Goal: Task Accomplishment & Management: Manage account settings

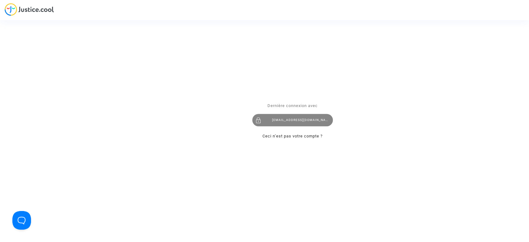
click at [275, 123] on div "hibo@pitcher-avocat.fr" at bounding box center [292, 120] width 81 height 12
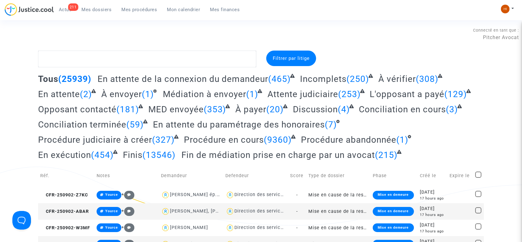
click at [147, 10] on span "Mes procédures" at bounding box center [140, 10] width 36 height 6
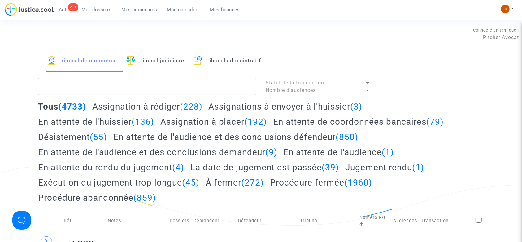
click at [158, 66] on link "Tribunal judiciaire" at bounding box center [155, 61] width 58 height 21
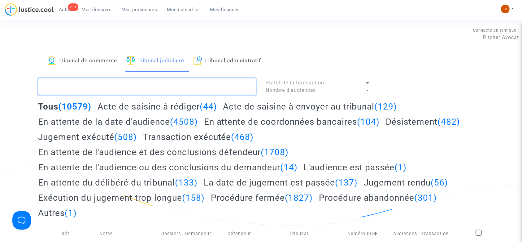
click at [162, 85] on textarea at bounding box center [147, 86] width 218 height 17
click at [53, 84] on textarea at bounding box center [147, 86] width 218 height 17
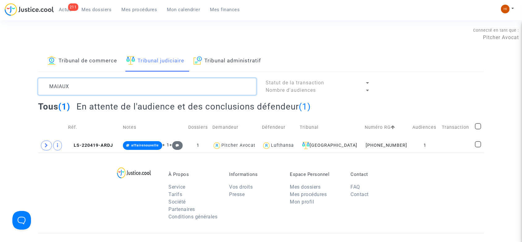
type textarea "MAIAUX"
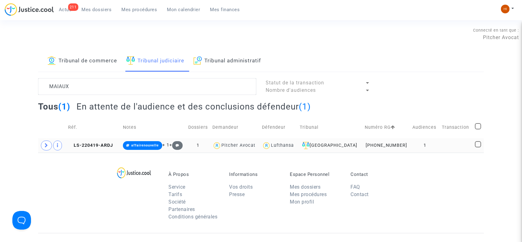
click at [418, 145] on td "1" at bounding box center [425, 145] width 29 height 14
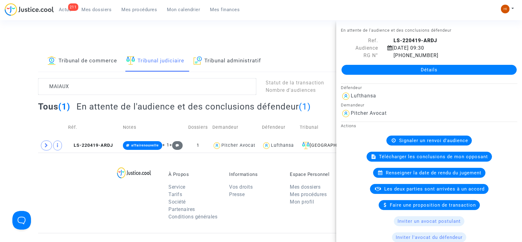
click at [379, 16] on div "211 Actus Mes dossiers Mes procédures Mon calendrier Mes finances Mon profil Ch…" at bounding box center [261, 11] width 522 height 17
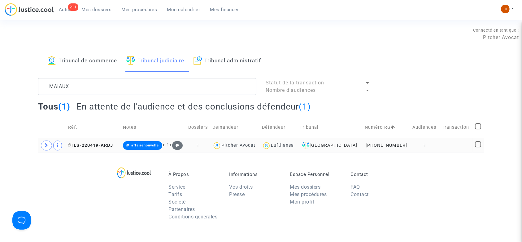
click at [71, 145] on icon at bounding box center [70, 145] width 5 height 4
click at [414, 147] on td "1" at bounding box center [425, 145] width 29 height 14
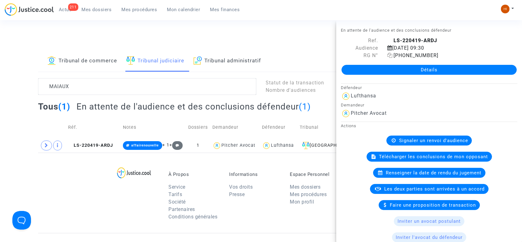
click at [390, 55] on icon at bounding box center [390, 55] width 5 height 5
click at [437, 71] on link "Détails" at bounding box center [429, 70] width 175 height 10
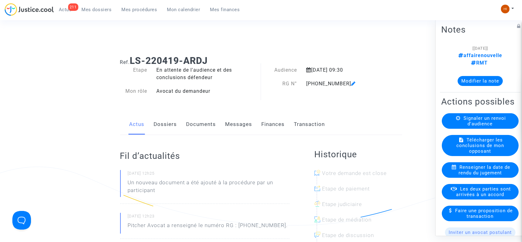
click at [201, 119] on link "Documents" at bounding box center [202, 124] width 30 height 20
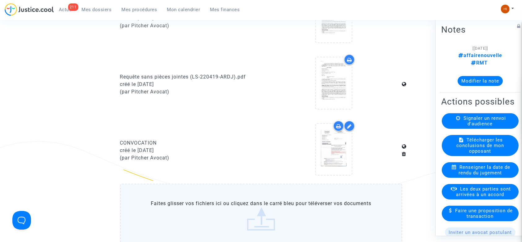
scroll to position [301, 0]
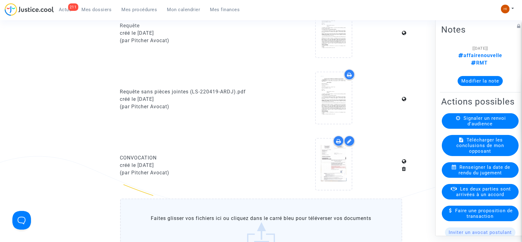
click at [243, 219] on label "Faites glisser vos fichiers ici ou cliquez dans le carré bleu pour téléverser v…" at bounding box center [261, 229] width 282 height 63
click at [0, 0] on input "Faites glisser vos fichiers ici ou cliquez dans le carré bleu pour téléverser v…" at bounding box center [0, 0] width 0 height 0
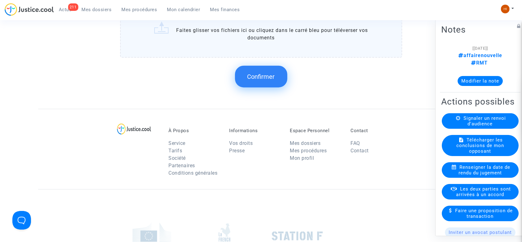
scroll to position [578, 0]
click at [266, 79] on span "Confirmer" at bounding box center [262, 77] width 28 height 7
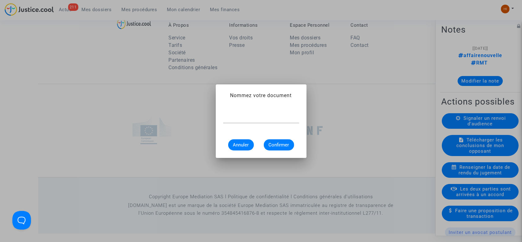
scroll to position [0, 0]
type input "convocation 20/02/2026"
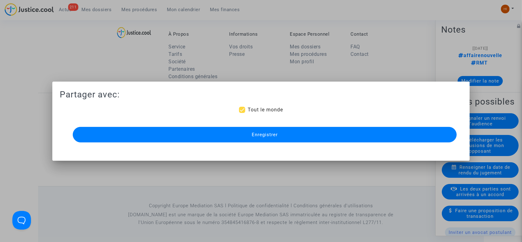
click at [267, 137] on button "Enregistrer" at bounding box center [265, 134] width 385 height 15
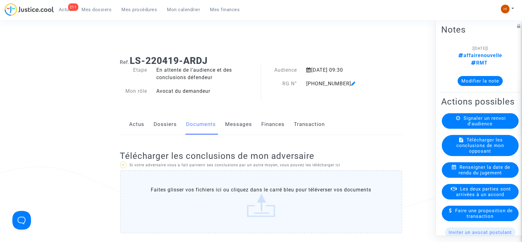
scroll to position [568, 0]
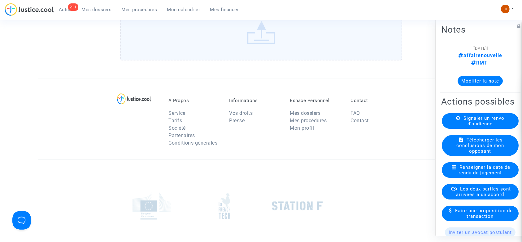
click at [142, 10] on span "Mes procédures" at bounding box center [140, 10] width 36 height 6
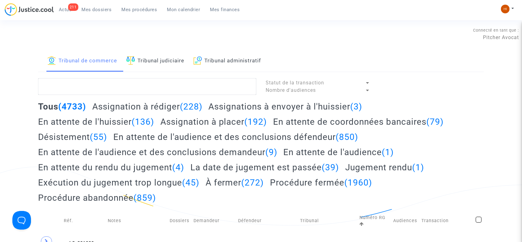
click at [162, 63] on link "Tribunal judiciaire" at bounding box center [155, 61] width 58 height 21
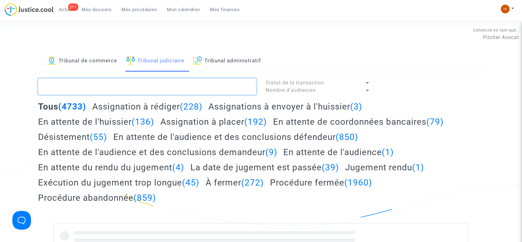
click at [157, 90] on textarea at bounding box center [147, 86] width 218 height 17
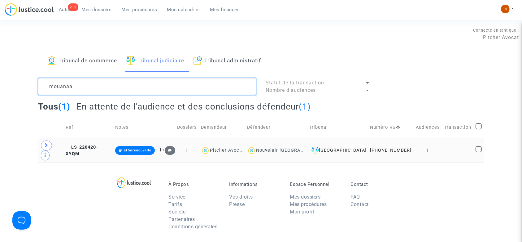
type textarea "mouanaa"
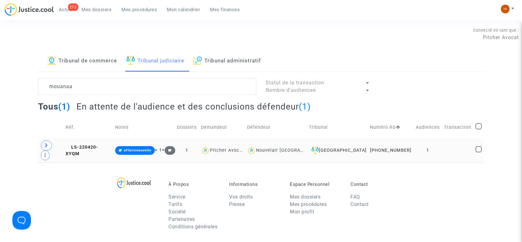
click at [449, 140] on td at bounding box center [458, 150] width 32 height 24
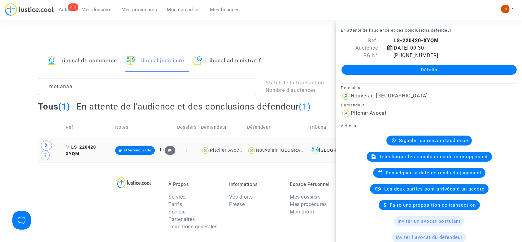
click at [70, 145] on icon at bounding box center [68, 147] width 5 height 4
click at [45, 145] on icon at bounding box center [47, 145] width 4 height 5
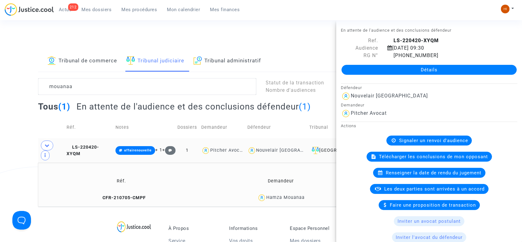
drag, startPoint x: 325, startPoint y: 185, endPoint x: 268, endPoint y: 188, distance: 56.8
click at [268, 193] on div "Hamza Mouanaa" at bounding box center [281, 197] width 153 height 9
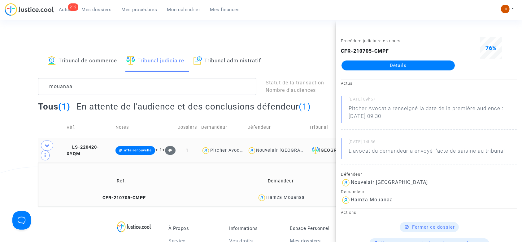
copy div "amza Mouanaa"
click at [86, 144] on span "LS-220420-XYQM" at bounding box center [83, 150] width 33 height 12
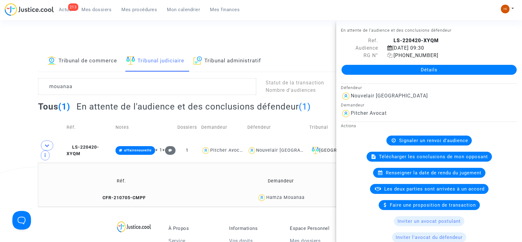
click at [388, 54] on icon at bounding box center [390, 55] width 5 height 5
click at [106, 141] on td "LS-220420-XYQM" at bounding box center [88, 150] width 49 height 24
click at [437, 65] on link "Détails" at bounding box center [429, 70] width 175 height 10
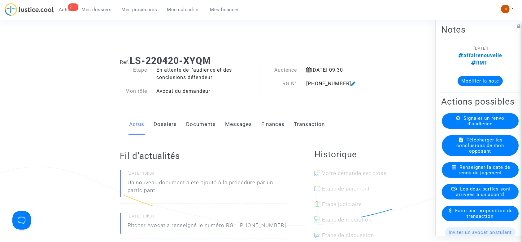
click at [203, 124] on link "Documents" at bounding box center [202, 124] width 30 height 20
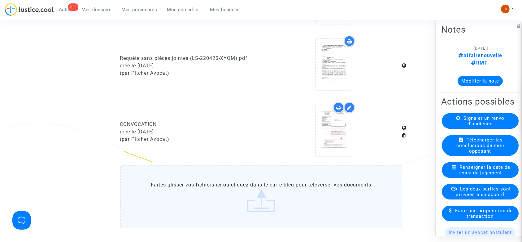
scroll to position [347, 0]
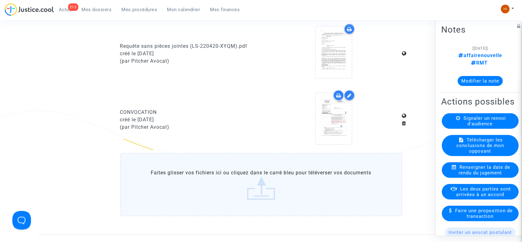
click at [312, 180] on label "Faites glisser vos fichiers ici ou cliquez dans le carré bleu pour téléverser v…" at bounding box center [261, 184] width 282 height 63
click at [0, 0] on input "Faites glisser vos fichiers ici ou cliquez dans le carré bleu pour téléverser v…" at bounding box center [0, 0] width 0 height 0
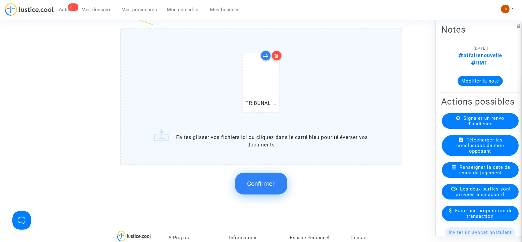
scroll to position [479, 0]
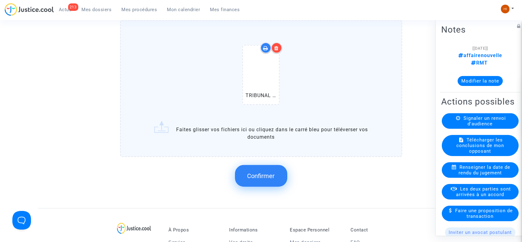
click at [257, 174] on span "Confirmer" at bounding box center [262, 175] width 28 height 7
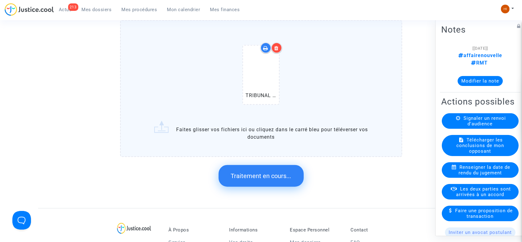
scroll to position [0, 0]
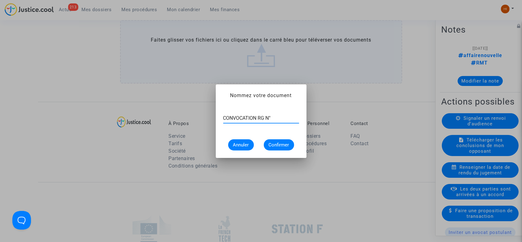
paste input "11-22-002251"
type input "CONVOCATION RG N°11-22-002251"
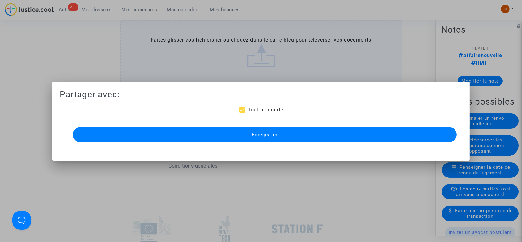
click at [273, 135] on span "Enregistrer" at bounding box center [265, 135] width 26 height 6
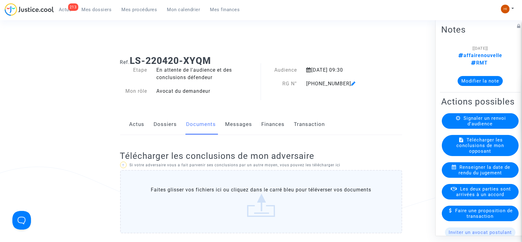
scroll to position [479, 0]
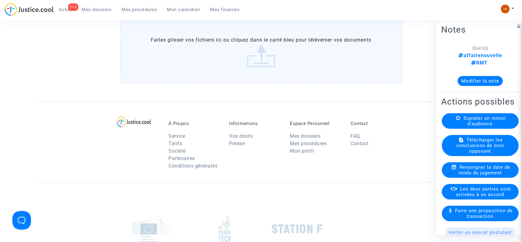
click at [140, 5] on link "Mes procédures" at bounding box center [140, 9] width 46 height 9
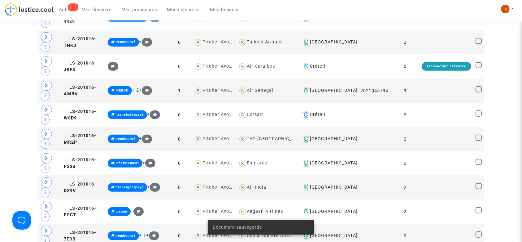
scroll to position [479, 0]
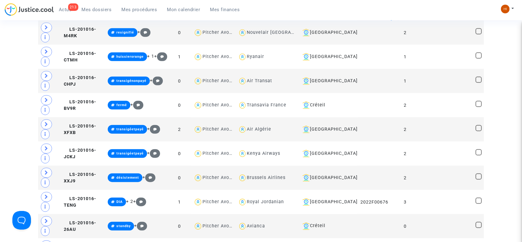
click at [141, 6] on link "Mes procédures" at bounding box center [140, 9] width 46 height 9
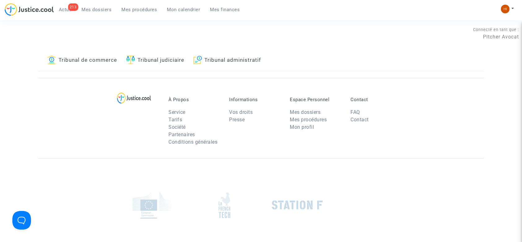
scroll to position [0, 0]
click at [154, 62] on link "Tribunal judiciaire" at bounding box center [155, 60] width 58 height 21
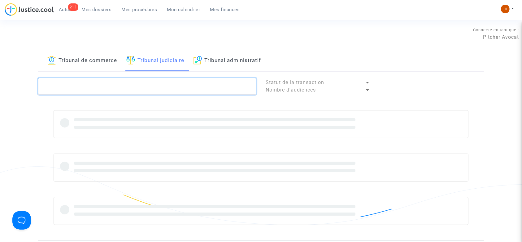
click at [146, 92] on textarea at bounding box center [147, 86] width 218 height 17
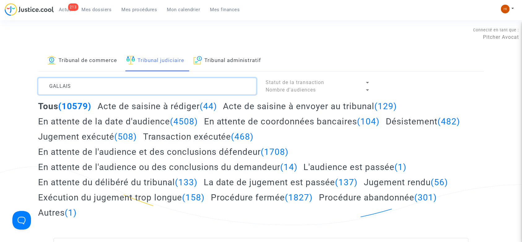
type textarea "GALLAIS"
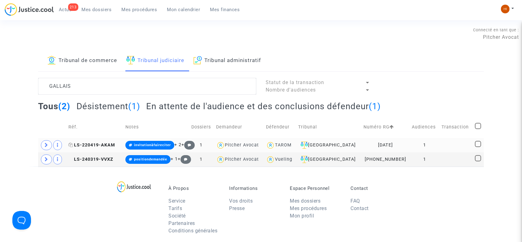
click at [72, 144] on icon at bounding box center [70, 145] width 5 height 4
click at [437, 143] on td "1" at bounding box center [425, 145] width 30 height 14
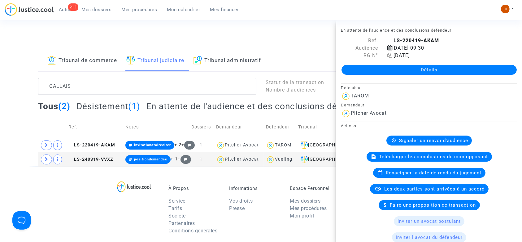
click at [388, 54] on icon at bounding box center [390, 55] width 5 height 5
click at [94, 141] on td "LS-220419-AKAM" at bounding box center [94, 145] width 57 height 14
click at [385, 64] on div "Détails" at bounding box center [430, 69] width 186 height 21
click at [407, 68] on link "Détails" at bounding box center [429, 70] width 175 height 10
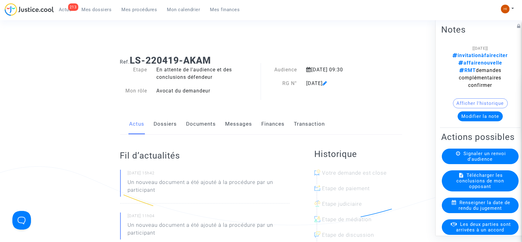
click at [198, 123] on link "Documents" at bounding box center [202, 124] width 30 height 20
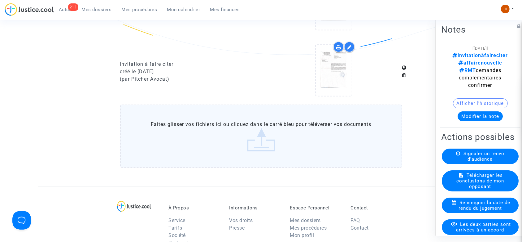
scroll to position [453, 0]
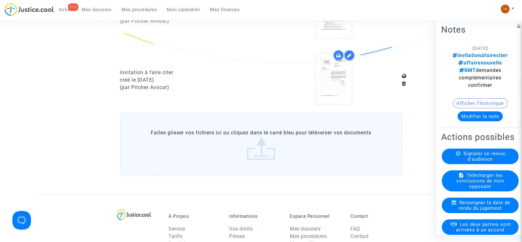
click at [314, 138] on label "Faites glisser vos fichiers ici ou cliquez dans le carré bleu pour téléverser v…" at bounding box center [261, 144] width 282 height 63
click at [0, 0] on input "Faites glisser vos fichiers ici ou cliquez dans le carré bleu pour téléverser v…" at bounding box center [0, 0] width 0 height 0
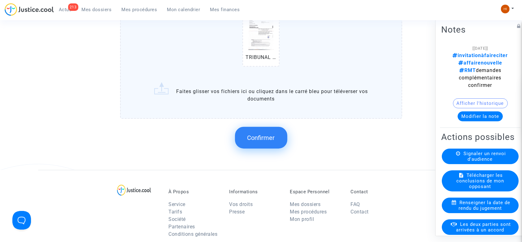
scroll to position [583, 0]
click at [263, 133] on button "Confirmer" at bounding box center [261, 139] width 52 height 22
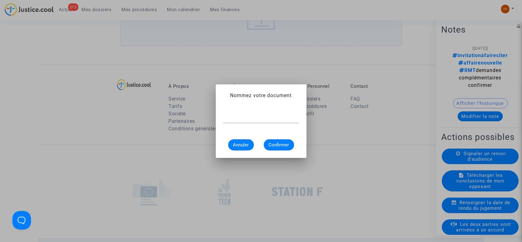
scroll to position [0, 0]
paste input "11-22-002249"
type input "CONVOCATION RG N° 11-22-002249"
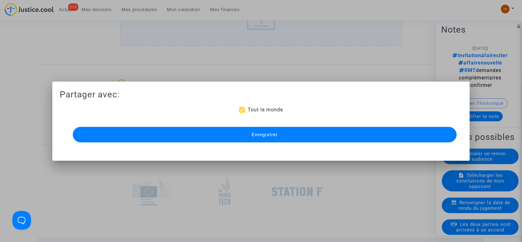
click at [198, 133] on button "Enregistrer" at bounding box center [265, 134] width 385 height 15
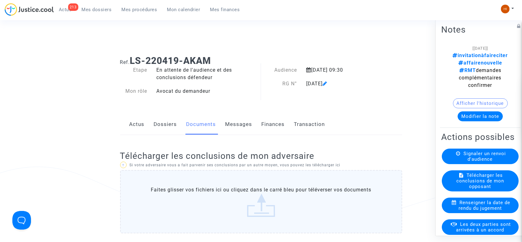
scroll to position [583, 0]
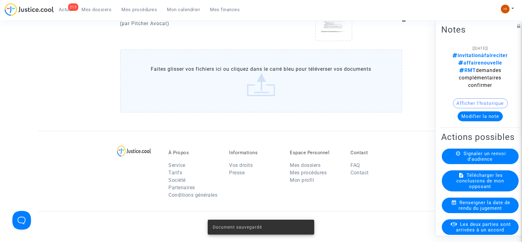
click at [141, 11] on span "Mes procédures" at bounding box center [140, 10] width 36 height 6
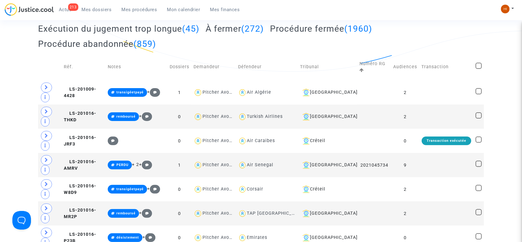
scroll to position [55, 0]
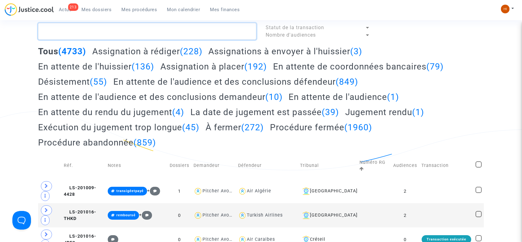
click at [230, 24] on textarea at bounding box center [147, 31] width 218 height 17
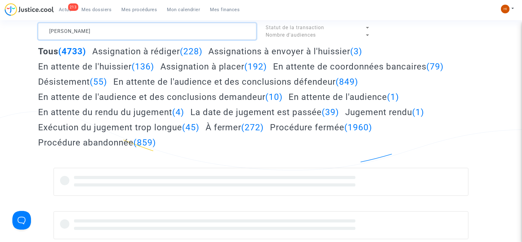
type textarea "PETROV"
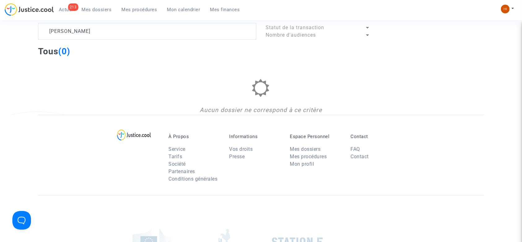
click at [399, 42] on lawsuits-list "PETROV Statut de la transaction Nombre d'audiences Tous (0) Aucun dossier ne co…" at bounding box center [261, 69] width 446 height 92
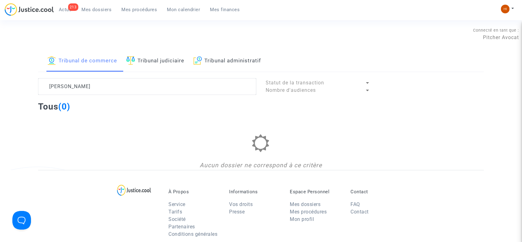
click at [154, 61] on link "Tribunal judiciaire" at bounding box center [155, 61] width 58 height 21
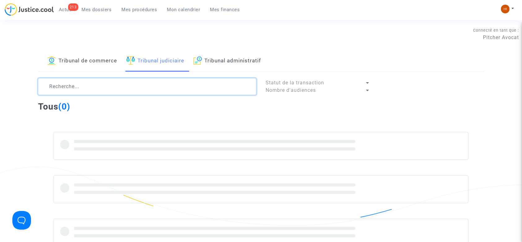
click at [141, 88] on textarea at bounding box center [147, 86] width 218 height 17
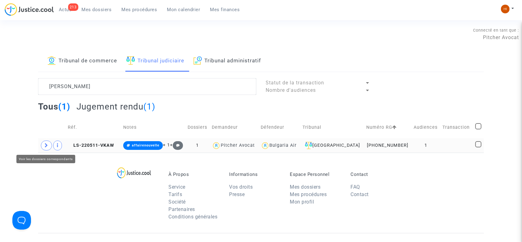
click at [42, 145] on span at bounding box center [46, 145] width 11 height 10
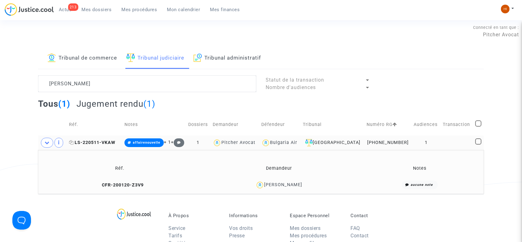
scroll to position [3, 0]
click at [372, 71] on div "Tribunal de commerce Tribunal judiciaire Tribunal administratif PETROV Statut d…" at bounding box center [261, 120] width 446 height 146
click at [152, 83] on textarea at bounding box center [147, 83] width 218 height 17
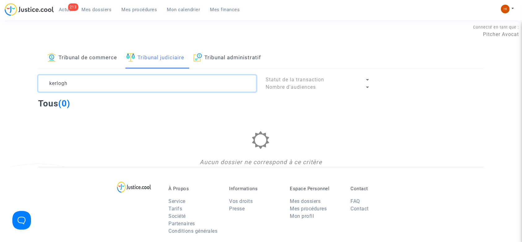
drag, startPoint x: 5, startPoint y: 86, endPoint x: 0, endPoint y: 84, distance: 5.1
click at [0, 85] on div "Tribunal de commerce Tribunal judiciaire Tribunal administratif kerlogh Statut …" at bounding box center [261, 106] width 522 height 119
paste textarea "LS-220419-WVFX"
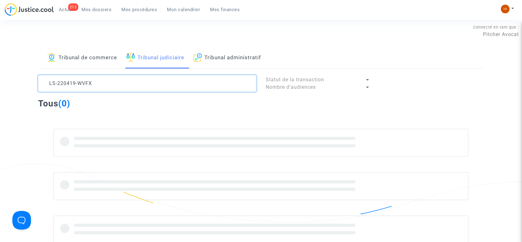
type textarea "LS-220419-WVFX"
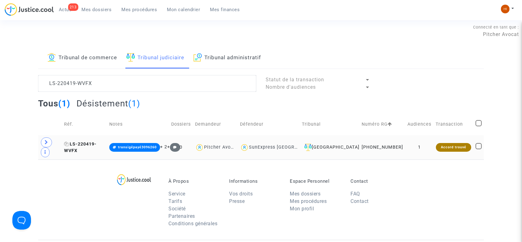
click at [89, 148] on span "LS-220419-WVFX" at bounding box center [80, 147] width 33 height 12
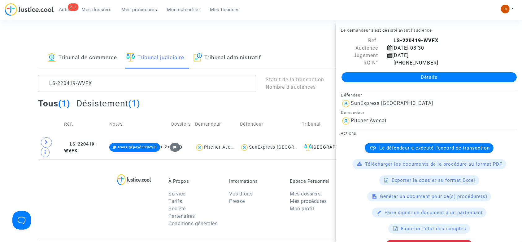
click at [409, 73] on link "Détails" at bounding box center [429, 77] width 175 height 10
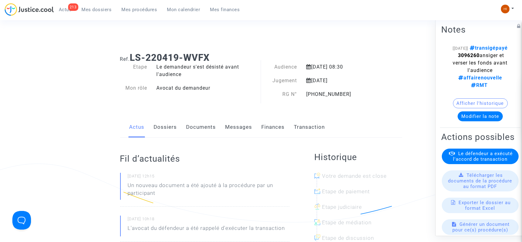
click at [212, 132] on link "Documents" at bounding box center [202, 127] width 30 height 20
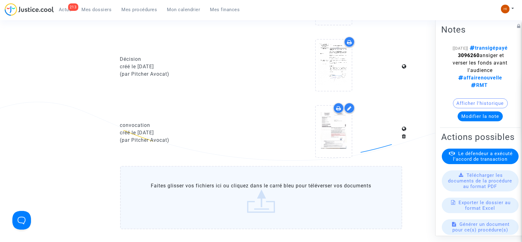
scroll to position [375, 0]
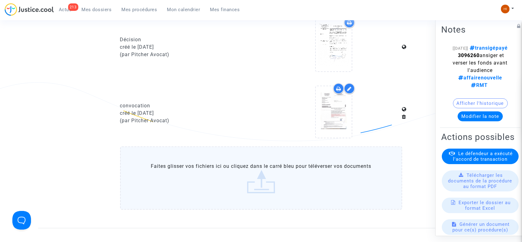
click at [193, 190] on label "Faites glisser vos fichiers ici ou cliquez dans le carré bleu pour téléverser v…" at bounding box center [261, 177] width 282 height 63
click at [0, 0] on input "Faites glisser vos fichiers ici ou cliquez dans le carré bleu pour téléverser v…" at bounding box center [0, 0] width 0 height 0
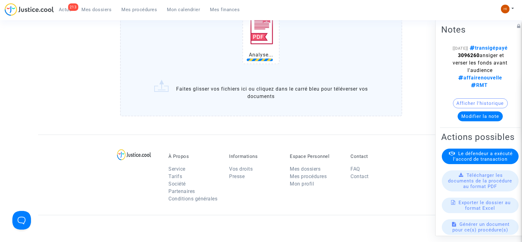
scroll to position [540, 0]
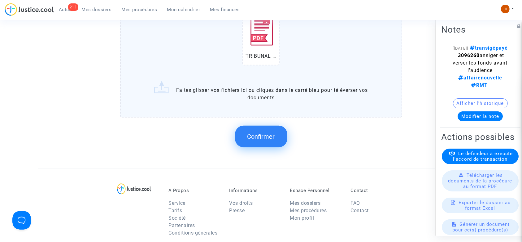
click at [271, 133] on span "Confirmer" at bounding box center [262, 136] width 28 height 7
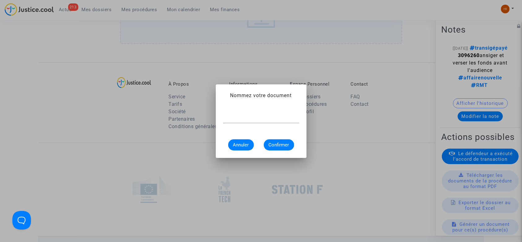
scroll to position [0, 0]
paste input "11-22-002227"
type input "CONVOCATION RG N° 11-22-002228"
click at [275, 148] on button "Confirmer" at bounding box center [279, 144] width 30 height 11
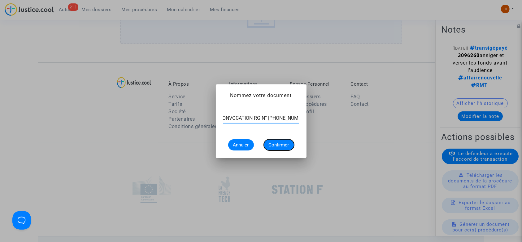
scroll to position [0, 0]
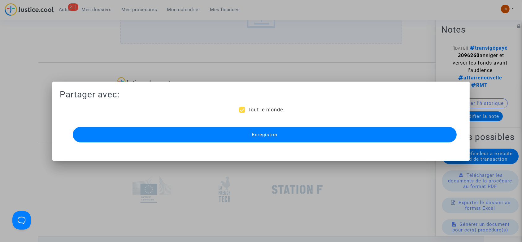
click at [292, 133] on button "Enregistrer" at bounding box center [265, 134] width 385 height 15
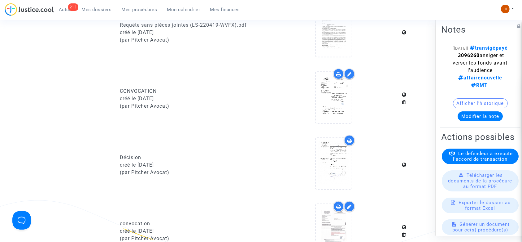
scroll to position [210, 0]
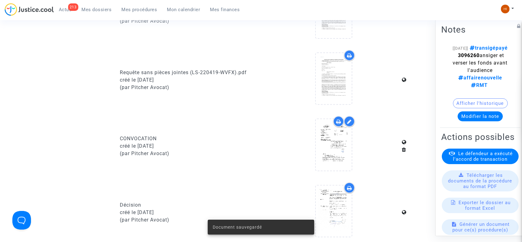
click at [146, 7] on span "Mes procédures" at bounding box center [140, 10] width 36 height 6
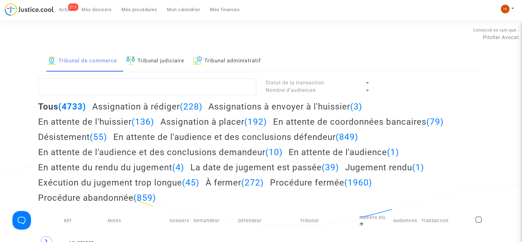
click at [158, 59] on link "Tribunal judiciaire" at bounding box center [155, 61] width 58 height 21
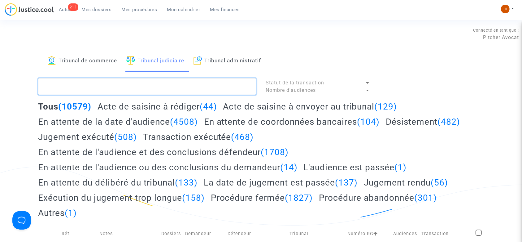
click at [166, 82] on textarea at bounding box center [147, 86] width 218 height 17
type textarea "BOURAOUI"
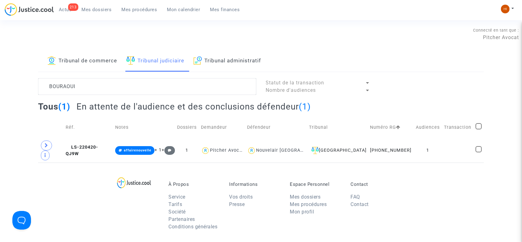
click at [98, 138] on td "Réf." at bounding box center [89, 127] width 50 height 22
click at [98, 146] on span "LS-220420-QJ9W" at bounding box center [82, 150] width 33 height 12
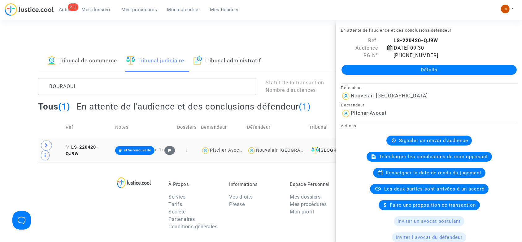
click at [68, 145] on icon at bounding box center [68, 147] width 5 height 4
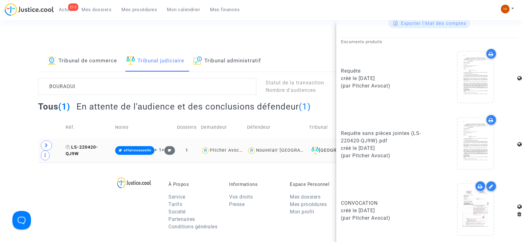
click at [69, 145] on icon at bounding box center [68, 147] width 5 height 4
click at [45, 143] on icon at bounding box center [47, 145] width 4 height 5
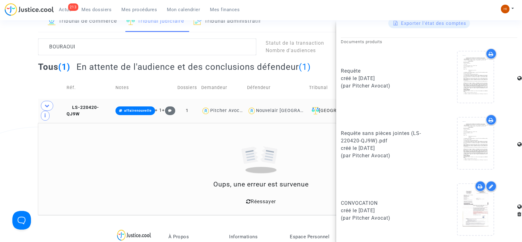
scroll to position [82, 0]
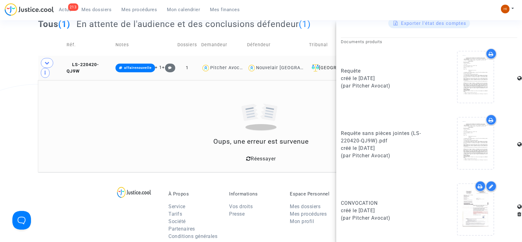
click at [248, 156] on icon at bounding box center [248, 158] width 5 height 5
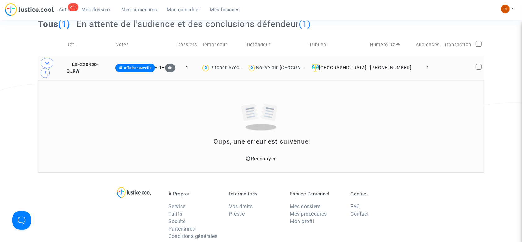
click at [250, 156] on link "Réessayer" at bounding box center [261, 159] width 30 height 6
click at [104, 66] on td "LS-220420-QJ9W" at bounding box center [88, 68] width 49 height 24
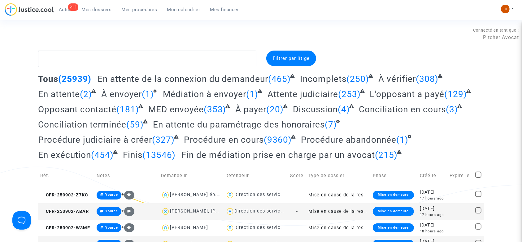
click at [149, 7] on span "Mes procédures" at bounding box center [140, 10] width 36 height 6
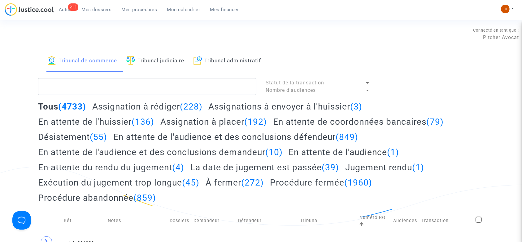
click at [171, 54] on link "Tribunal judiciaire" at bounding box center [155, 61] width 58 height 21
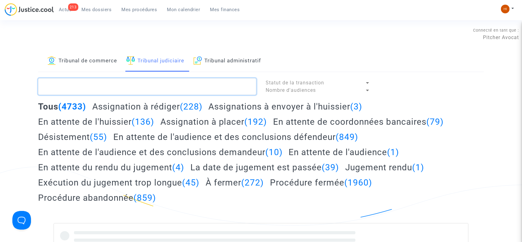
click at [161, 86] on textarea at bounding box center [147, 86] width 218 height 17
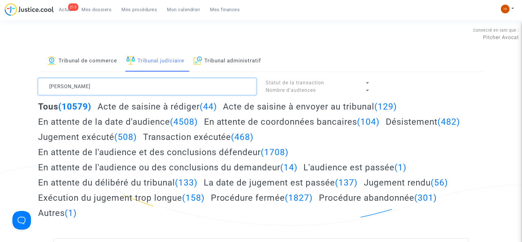
type textarea "PETROV"
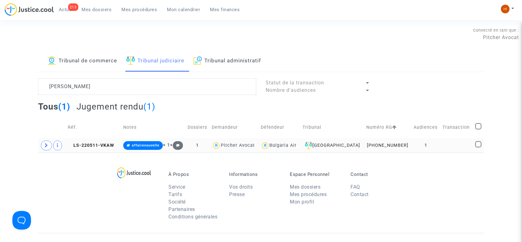
click at [425, 142] on td "1" at bounding box center [426, 145] width 29 height 14
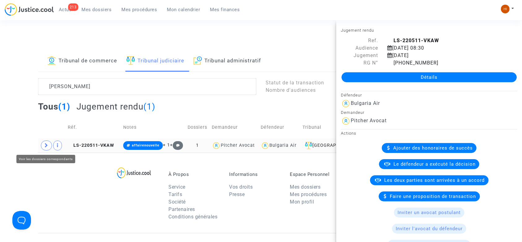
click at [46, 145] on icon at bounding box center [47, 145] width 4 height 5
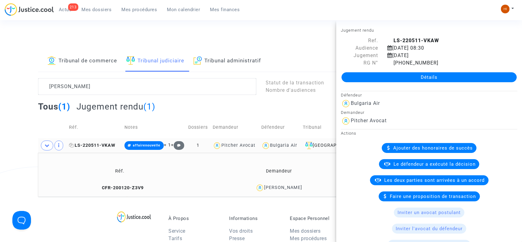
click at [114, 143] on span "LS-220511-VKAW" at bounding box center [92, 145] width 46 height 5
click at [407, 81] on link "Détails" at bounding box center [429, 77] width 175 height 10
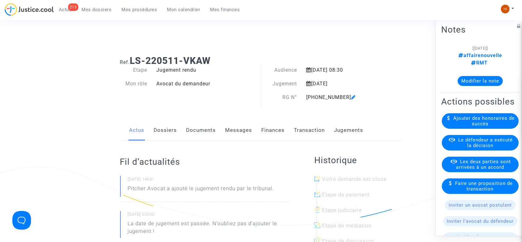
click at [201, 127] on link "Documents" at bounding box center [202, 130] width 30 height 20
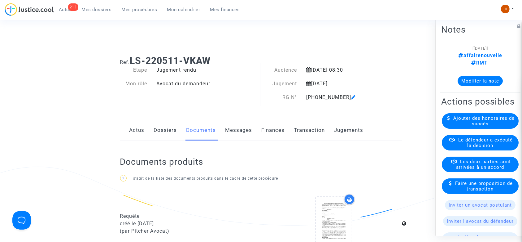
drag, startPoint x: 227, startPoint y: 56, endPoint x: 132, endPoint y: 61, distance: 94.7
click at [132, 61] on h1 "Ref. LS-220511-VKAW" at bounding box center [261, 60] width 282 height 11
copy b "LS-220511-VKAW"
click at [352, 136] on link "Jugements" at bounding box center [349, 130] width 29 height 20
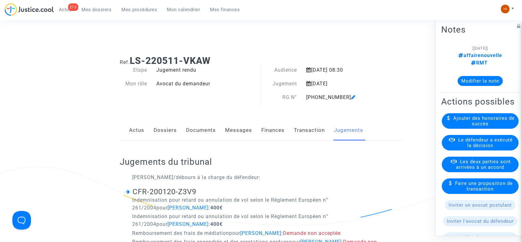
click at [211, 129] on link "Documents" at bounding box center [202, 130] width 30 height 20
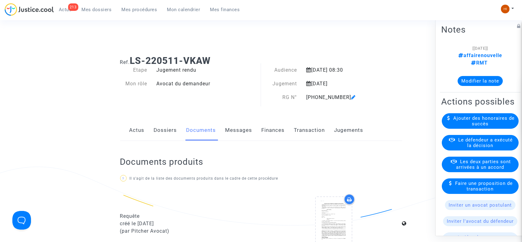
click at [165, 129] on link "Dossiers" at bounding box center [165, 130] width 23 height 20
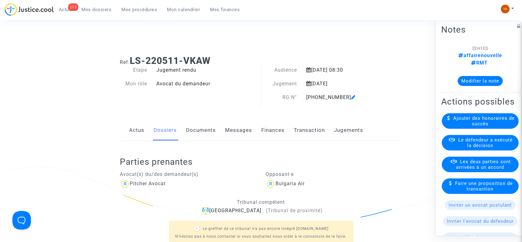
click at [79, 139] on ng-component "Ref. LS-220511-VKAW Etape Jugement rendu Mon rôle Avocat du demandeur Audience …" at bounding box center [261, 201] width 446 height 300
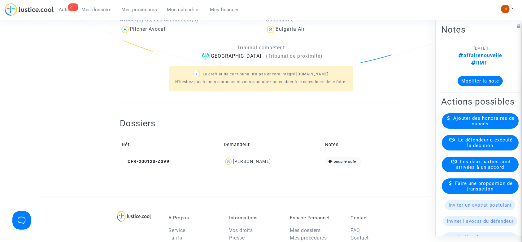
scroll to position [165, 0]
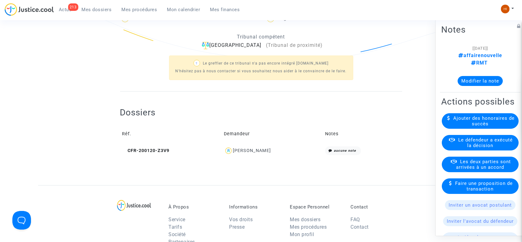
drag, startPoint x: 276, startPoint y: 150, endPoint x: 231, endPoint y: 149, distance: 45.9
click at [231, 149] on div "Gheorgui Petrov" at bounding box center [272, 150] width 97 height 9
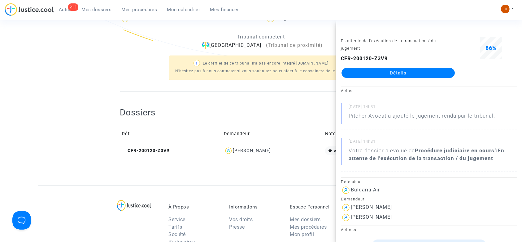
copy div "Gheorgui Petrov"
click at [189, 117] on div "Dossiers Réf. Demandeur Notes CFR-200120-Z3V9 Gheorgui Petrov aucune note" at bounding box center [261, 132] width 282 height 51
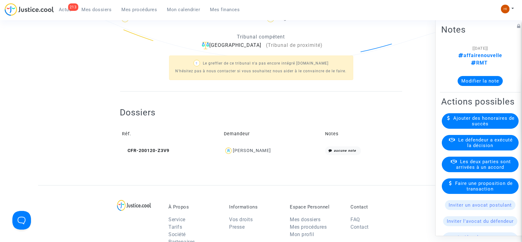
click at [123, 50] on div "? Le greffier de ce tribunal n'a pas encore intégré Justice.cool N'hésitez pas …" at bounding box center [261, 67] width 282 height 36
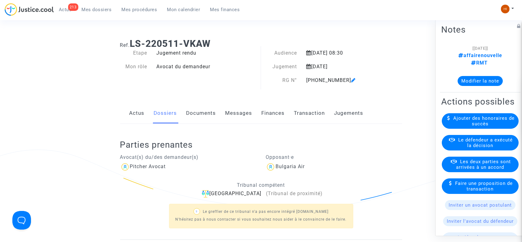
scroll to position [16, 0]
click at [205, 119] on link "Documents" at bounding box center [202, 113] width 30 height 20
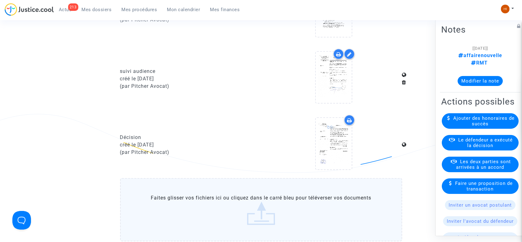
scroll to position [347, 0]
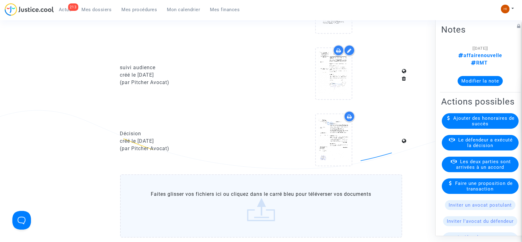
click at [226, 202] on label "Faites glisser vos fichiers ici ou cliquez dans le carré bleu pour téléverser v…" at bounding box center [261, 205] width 282 height 63
click at [0, 0] on input "Faites glisser vos fichiers ici ou cliquez dans le carré bleu pour téléverser v…" at bounding box center [0, 0] width 0 height 0
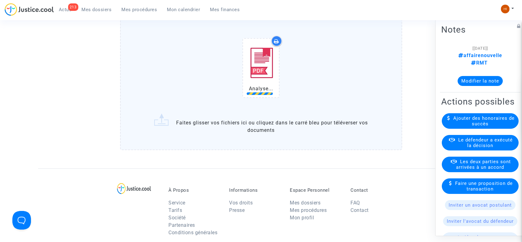
scroll to position [507, 0]
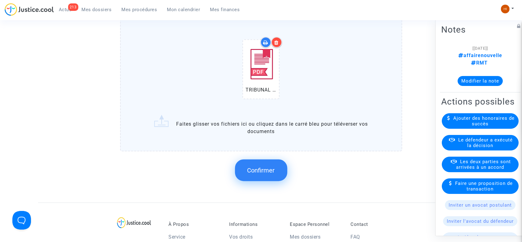
click at [256, 166] on span "Confirmer" at bounding box center [262, 169] width 28 height 7
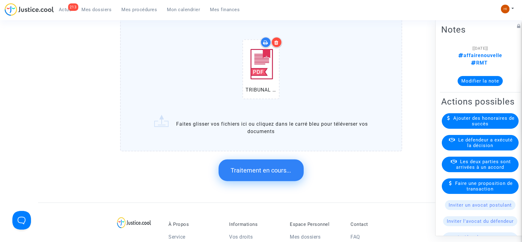
scroll to position [0, 0]
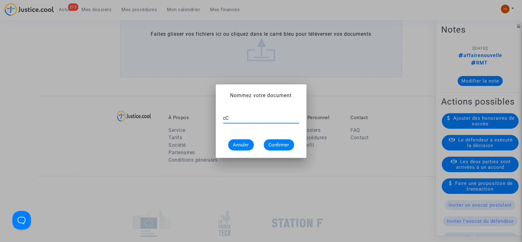
type input "c"
type input "CONVOCATION RG N° 11-22-002231"
click at [280, 143] on span "Confirmer" at bounding box center [279, 145] width 20 height 6
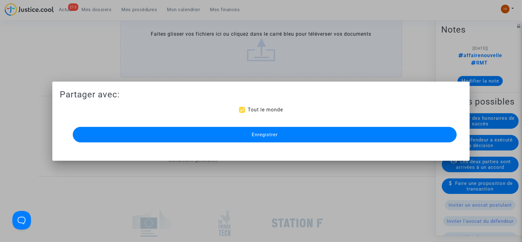
click at [276, 130] on button "Enregistrer" at bounding box center [265, 134] width 385 height 15
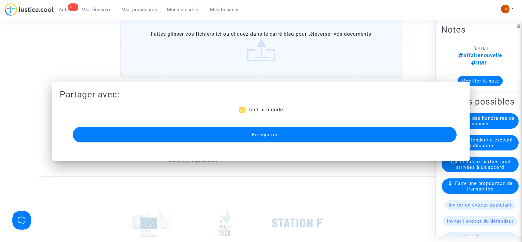
scroll to position [507, 0]
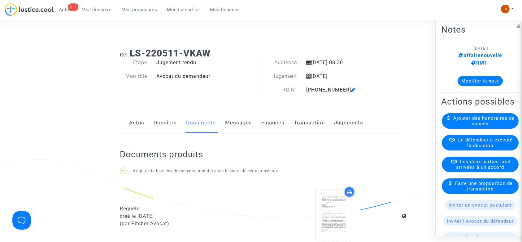
scroll to position [8, 0]
click at [133, 12] on span "Mes procédures" at bounding box center [140, 10] width 36 height 6
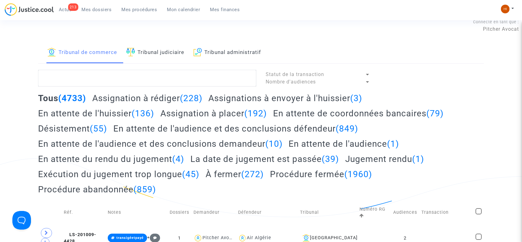
click at [161, 52] on link "Tribunal judiciaire" at bounding box center [155, 52] width 58 height 21
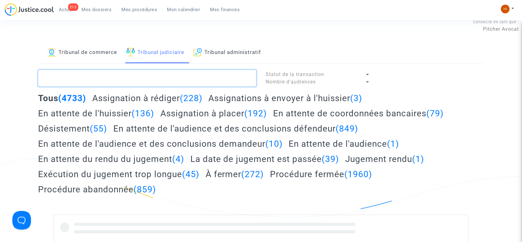
click at [153, 71] on textarea at bounding box center [147, 78] width 218 height 17
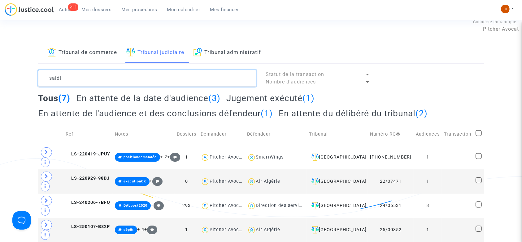
type textarea "saidi"
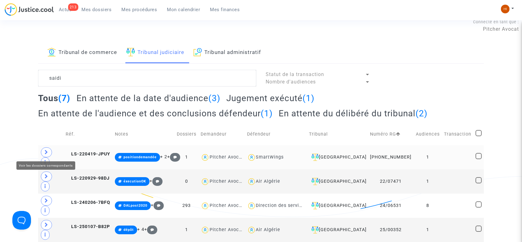
click at [45, 148] on span at bounding box center [46, 152] width 11 height 10
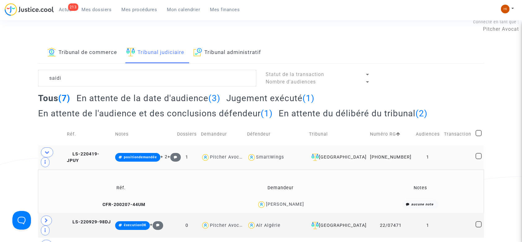
click at [296, 201] on div "Nour Eddine Saidi" at bounding box center [285, 203] width 38 height 5
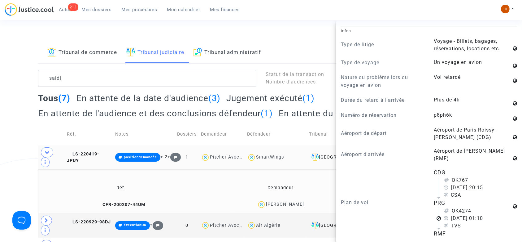
scroll to position [330, 0]
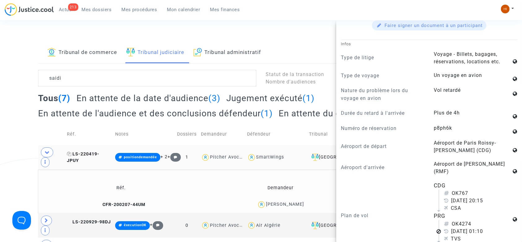
click at [94, 151] on span "LS-220419-JPUY" at bounding box center [83, 157] width 33 height 12
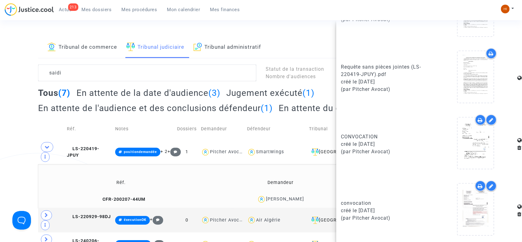
scroll to position [132, 0]
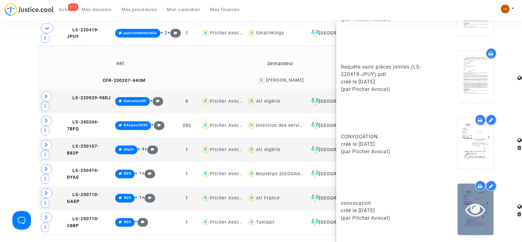
click at [474, 229] on div at bounding box center [476, 208] width 36 height 51
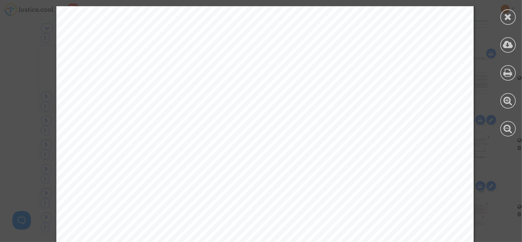
scroll to position [165, 0]
click at [513, 22] on div at bounding box center [508, 16] width 15 height 15
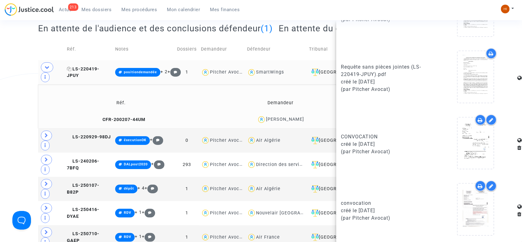
scroll to position [91, 0]
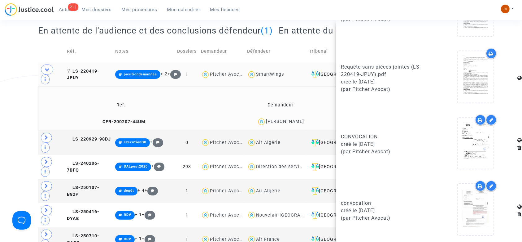
click at [86, 68] on span "LS-220419-JPUY" at bounding box center [83, 74] width 33 height 12
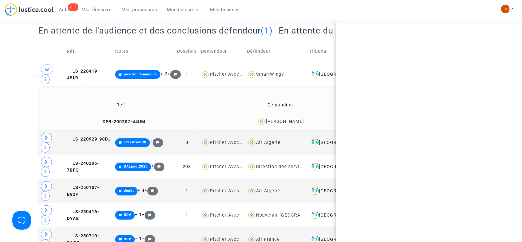
scroll to position [0, 0]
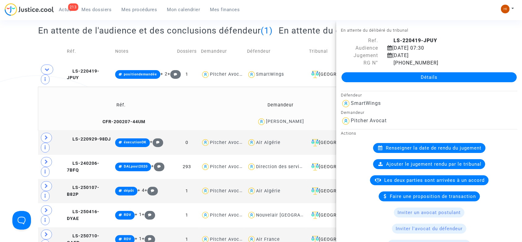
click at [368, 73] on link "Détails" at bounding box center [429, 77] width 175 height 10
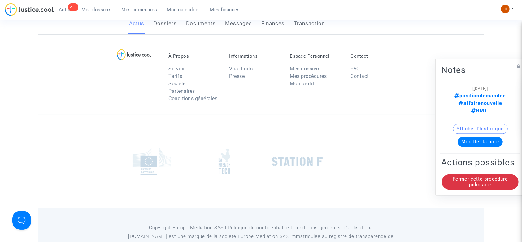
scroll to position [91, 0]
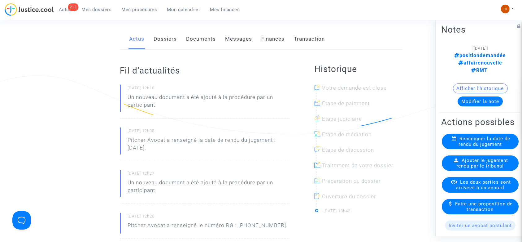
click at [199, 32] on link "Documents" at bounding box center [202, 39] width 30 height 20
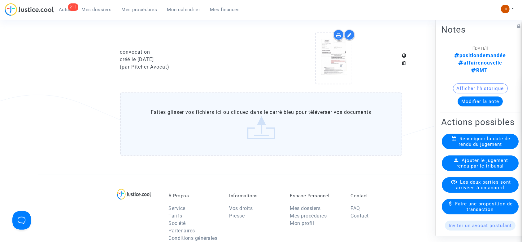
scroll to position [380, 0]
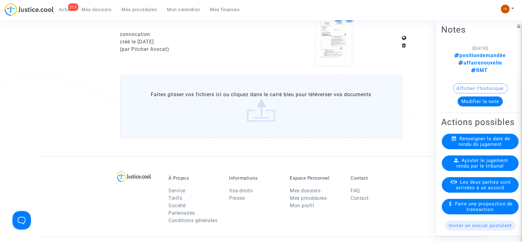
click at [310, 122] on label "Faites glisser vos fichiers ici ou cliquez dans le carré bleu pour téléverser v…" at bounding box center [261, 106] width 282 height 63
click at [0, 0] on input "Faites glisser vos fichiers ici ou cliquez dans le carré bleu pour téléverser v…" at bounding box center [0, 0] width 0 height 0
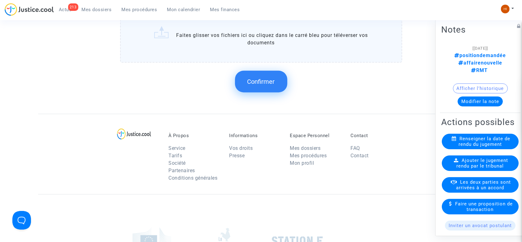
scroll to position [545, 0]
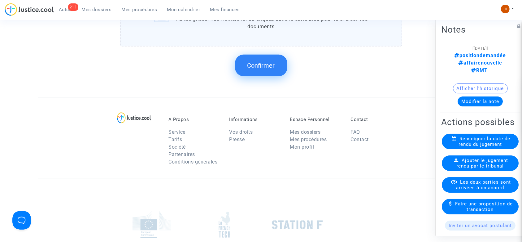
click at [268, 70] on button "Confirmer" at bounding box center [261, 66] width 52 height 22
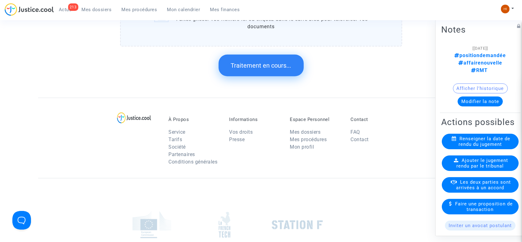
scroll to position [0, 0]
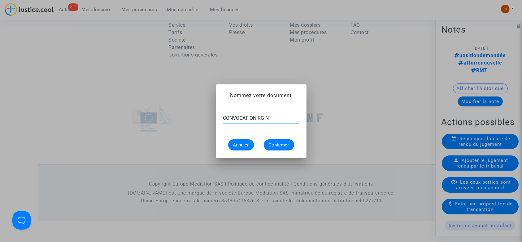
paste input "11-22-002227"
type input "CONVOCATION RG N° 11-22-002227"
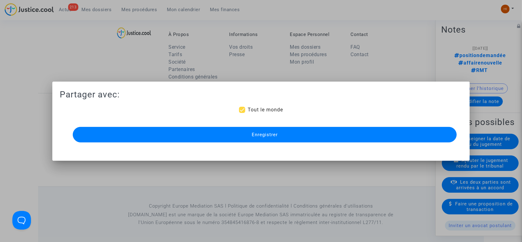
click at [312, 139] on button "Enregistrer" at bounding box center [265, 134] width 385 height 15
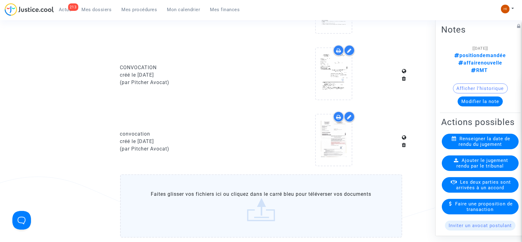
scroll to position [276, 0]
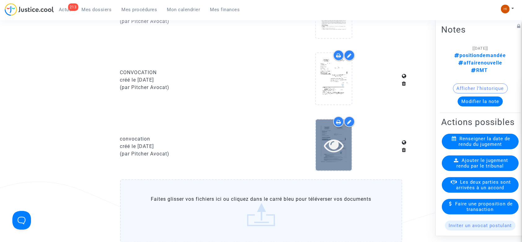
click at [341, 156] on div at bounding box center [334, 144] width 36 height 51
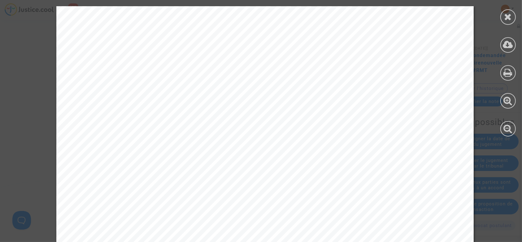
click at [507, 13] on icon at bounding box center [509, 16] width 8 height 9
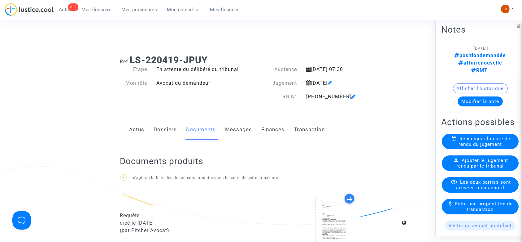
scroll to position [0, 0]
click at [170, 123] on link "Dossiers" at bounding box center [165, 130] width 23 height 20
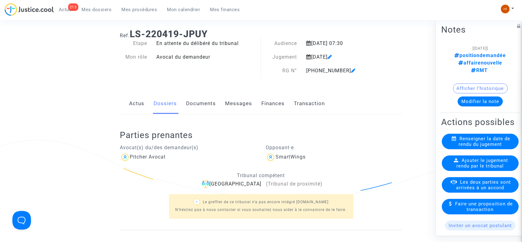
scroll to position [124, 0]
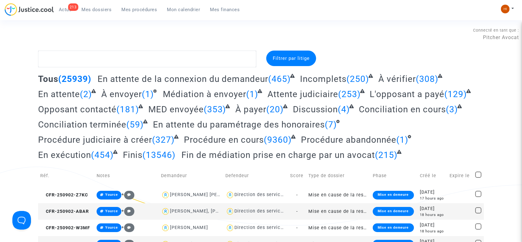
click at [146, 11] on span "Mes procédures" at bounding box center [140, 10] width 36 height 6
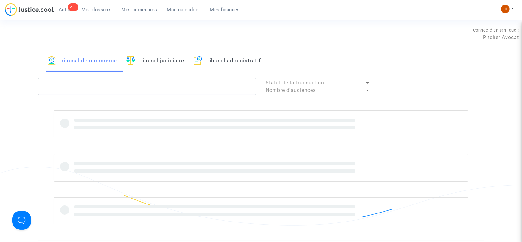
click at [171, 59] on link "Tribunal judiciaire" at bounding box center [155, 61] width 58 height 21
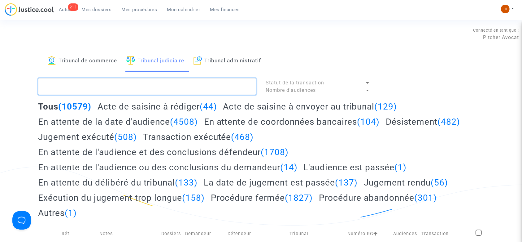
click at [176, 86] on textarea at bounding box center [147, 86] width 218 height 17
type textarea "BLANCHET"
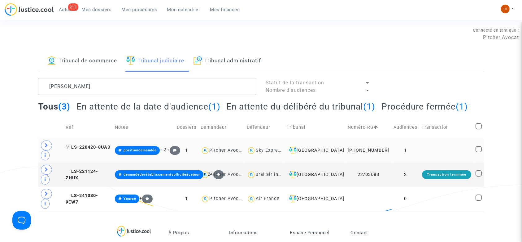
click at [93, 145] on span "LS-220420-8UA3" at bounding box center [88, 146] width 45 height 5
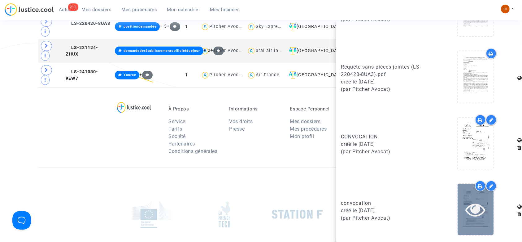
scroll to position [124, 0]
click at [477, 211] on icon at bounding box center [476, 209] width 20 height 20
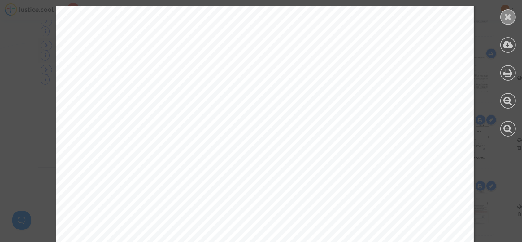
click at [512, 17] on icon at bounding box center [509, 16] width 8 height 9
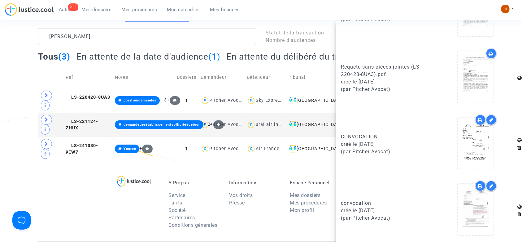
scroll to position [41, 0]
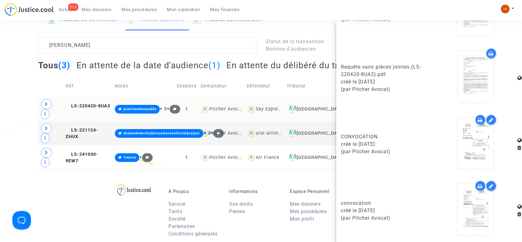
click at [83, 100] on td "LS-220420-8UA3" at bounding box center [88, 109] width 49 height 24
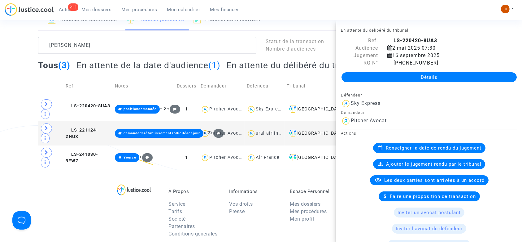
click at [397, 71] on div "Détails" at bounding box center [430, 77] width 186 height 21
click at [392, 77] on link "Détails" at bounding box center [429, 77] width 175 height 10
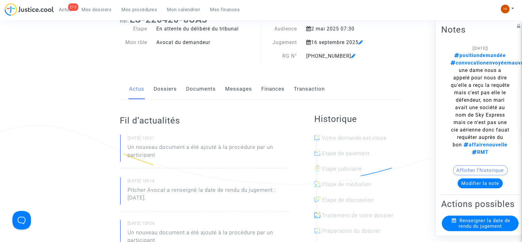
click at [203, 81] on link "Documents" at bounding box center [202, 89] width 30 height 20
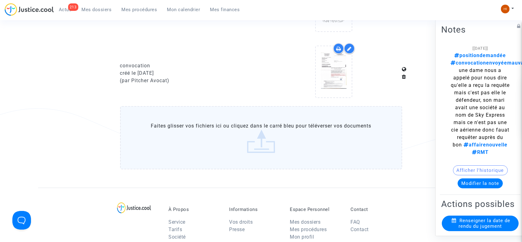
scroll to position [372, 0]
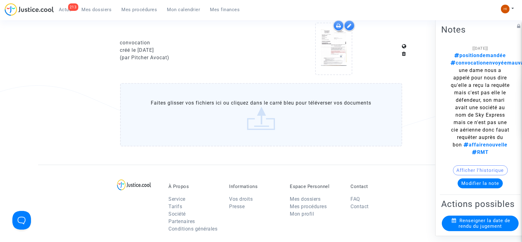
click at [234, 115] on label "Faites glisser vos fichiers ici ou cliquez dans le carré bleu pour téléverser v…" at bounding box center [261, 114] width 282 height 63
click at [0, 0] on input "Faites glisser vos fichiers ici ou cliquez dans le carré bleu pour téléverser v…" at bounding box center [0, 0] width 0 height 0
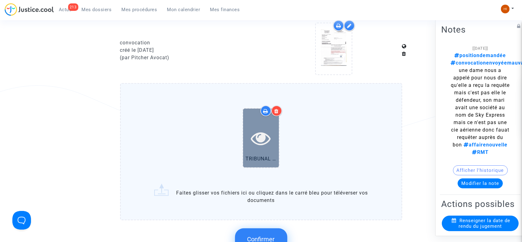
click at [258, 139] on icon at bounding box center [261, 138] width 20 height 20
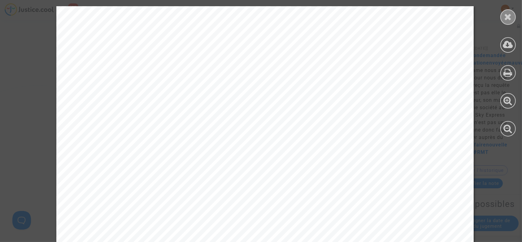
click at [508, 19] on icon at bounding box center [509, 16] width 8 height 9
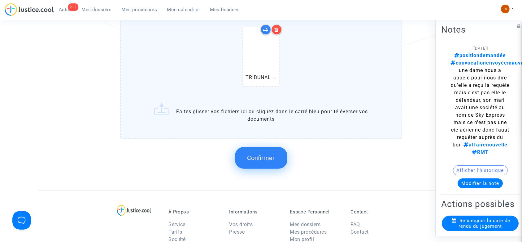
scroll to position [454, 0]
click at [272, 148] on button "Confirmer" at bounding box center [261, 157] width 52 height 22
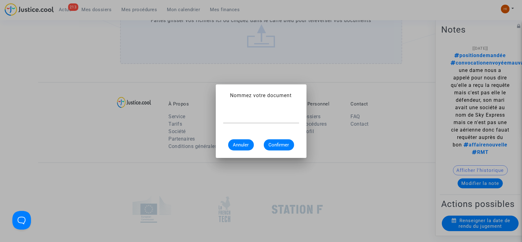
scroll to position [0, 0]
type input "R"
paste input "11-22-002225"
type input "CONVOCATION RG N° 11-22-002225"
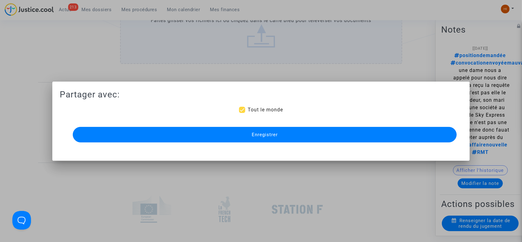
click at [290, 136] on button "Enregistrer" at bounding box center [265, 134] width 385 height 15
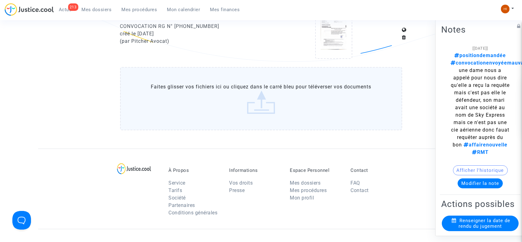
click at [393, 52] on div at bounding box center [334, 34] width 137 height 60
drag, startPoint x: 133, startPoint y: 8, endPoint x: 180, endPoint y: 29, distance: 51.5
click at [133, 8] on span "Mes procédures" at bounding box center [140, 10] width 36 height 6
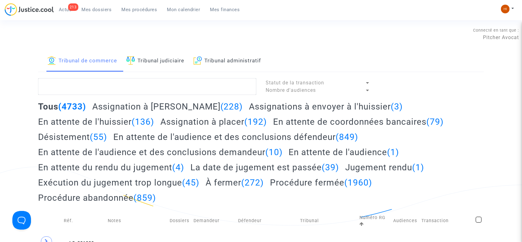
click at [165, 66] on link "Tribunal judiciaire" at bounding box center [155, 61] width 58 height 21
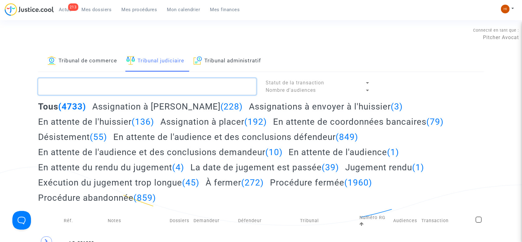
click at [165, 89] on textarea at bounding box center [147, 86] width 218 height 17
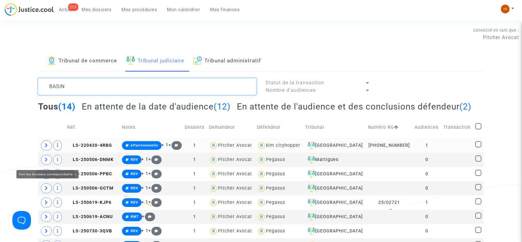
type textarea "BASIN"
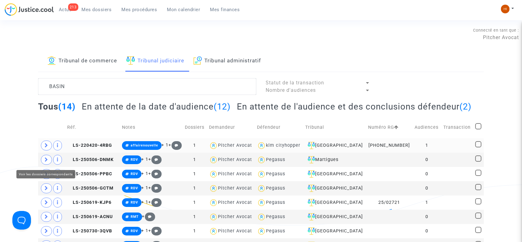
click at [47, 150] on span at bounding box center [46, 145] width 11 height 10
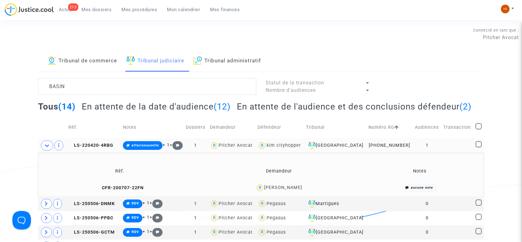
click at [436, 152] on td "1" at bounding box center [427, 145] width 29 height 14
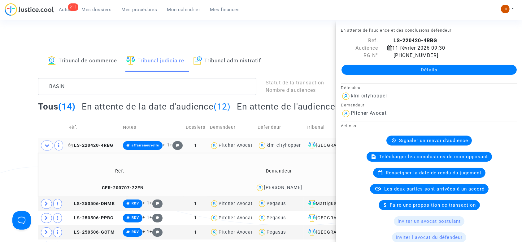
click at [70, 147] on icon at bounding box center [70, 145] width 5 height 4
click at [390, 55] on icon at bounding box center [390, 55] width 5 height 5
drag, startPoint x: 99, startPoint y: 159, endPoint x: 100, endPoint y: 156, distance: 3.5
click at [99, 148] on span "LS-220420-4RBG" at bounding box center [90, 145] width 45 height 5
click at [451, 70] on link "Détails" at bounding box center [429, 70] width 175 height 10
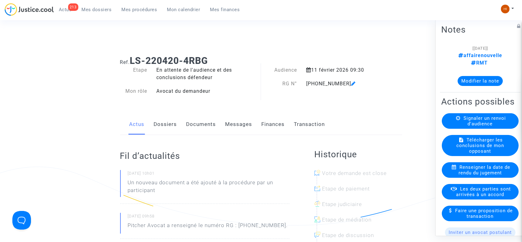
click at [210, 120] on link "Documents" at bounding box center [202, 124] width 30 height 20
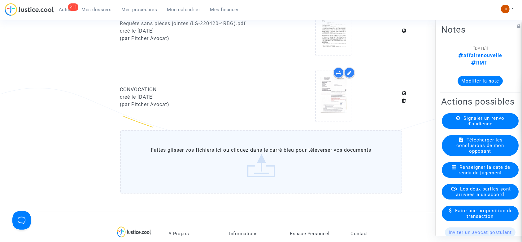
scroll to position [372, 0]
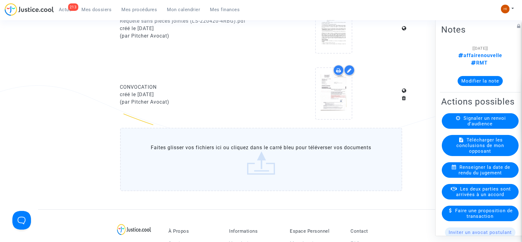
click at [194, 156] on label "Faites glisser vos fichiers ici ou cliquez dans le carré bleu pour téléverser v…" at bounding box center [261, 159] width 282 height 63
click at [0, 0] on input "Faites glisser vos fichiers ici ou cliquez dans le carré bleu pour téléverser v…" at bounding box center [0, 0] width 0 height 0
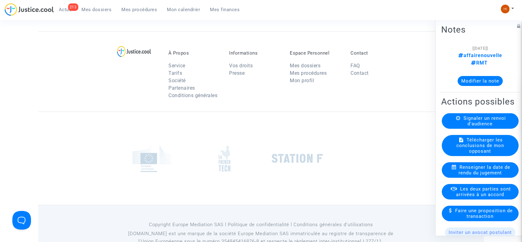
scroll to position [559, 0]
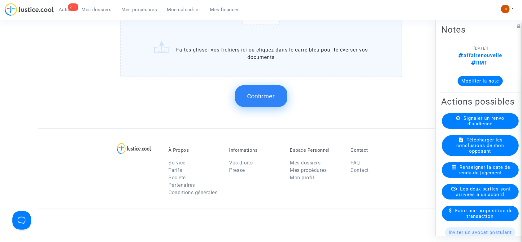
click at [262, 96] on span "Confirmer" at bounding box center [262, 95] width 28 height 7
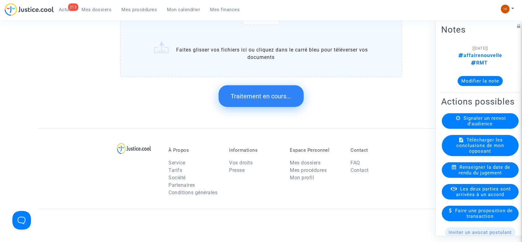
scroll to position [0, 0]
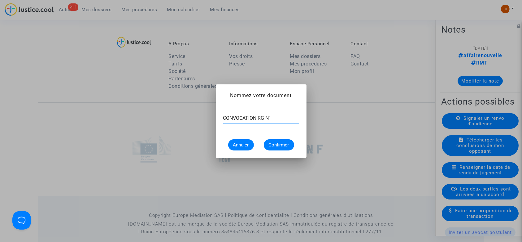
paste input "11-22-002222"
type input "CONVOCATION RG N° 11-22-002222"
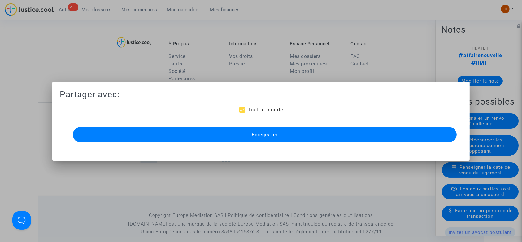
click at [268, 137] on span "Enregistrer" at bounding box center [265, 135] width 26 height 6
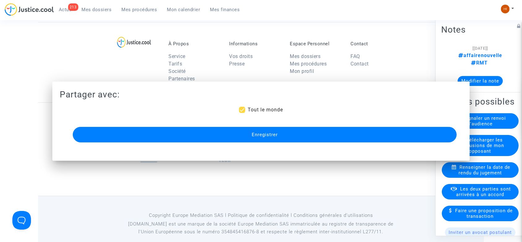
scroll to position [559, 0]
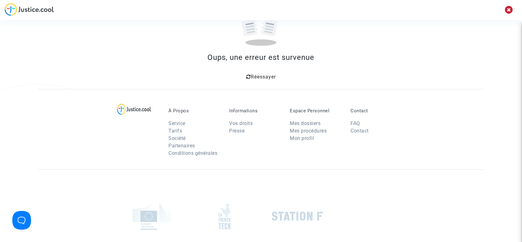
click at [249, 71] on div "Réessayer" at bounding box center [261, 75] width 431 height 11
click at [249, 74] on icon at bounding box center [248, 76] width 5 height 5
click at [247, 77] on icon at bounding box center [248, 76] width 5 height 5
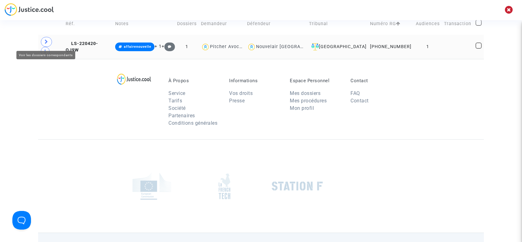
click at [43, 41] on span at bounding box center [46, 42] width 11 height 10
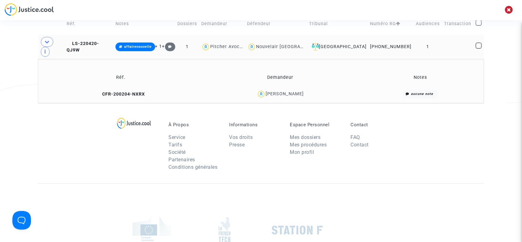
drag, startPoint x: 321, startPoint y: 84, endPoint x: 265, endPoint y: 80, distance: 56.2
click at [265, 90] on div "[PERSON_NAME]" at bounding box center [280, 94] width 153 height 9
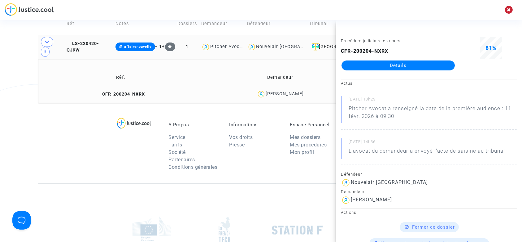
copy div "[PERSON_NAME]"
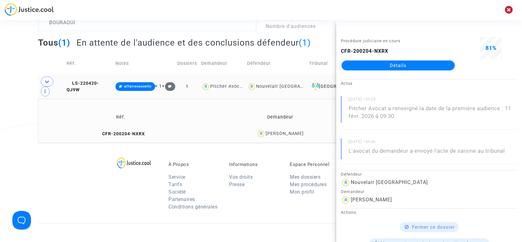
scroll to position [26, 0]
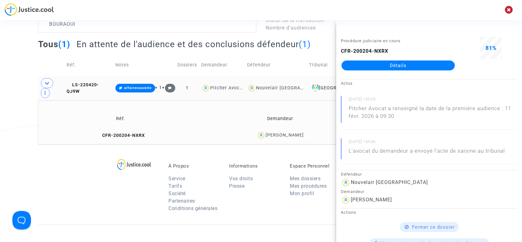
click at [106, 80] on td "LS-220420-QJ9W" at bounding box center [88, 88] width 49 height 24
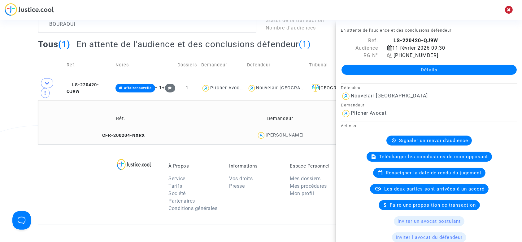
click at [390, 54] on icon at bounding box center [390, 55] width 5 height 5
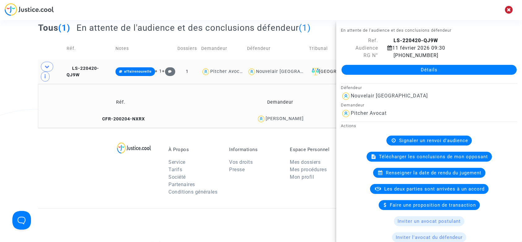
scroll to position [68, 0]
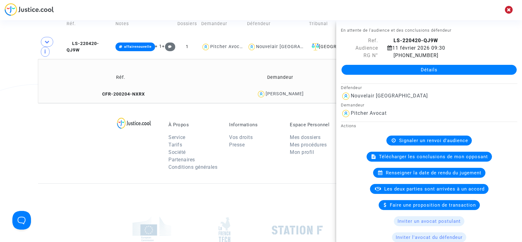
click at [90, 33] on td "Réf." at bounding box center [88, 24] width 49 height 22
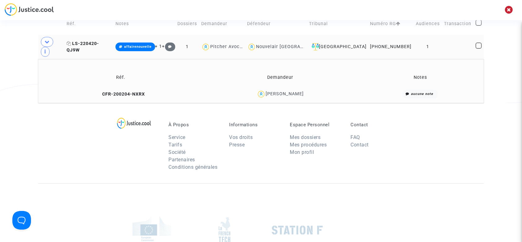
click at [96, 43] on span "LS-220420-QJ9W" at bounding box center [83, 47] width 33 height 12
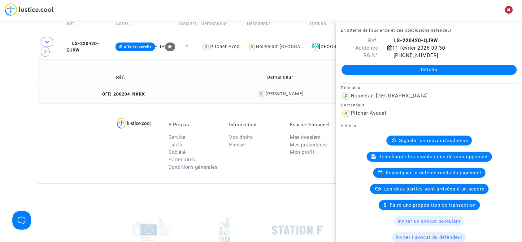
click at [407, 61] on div "Détails" at bounding box center [430, 69] width 186 height 21
click at [409, 72] on link "Détails" at bounding box center [429, 70] width 175 height 10
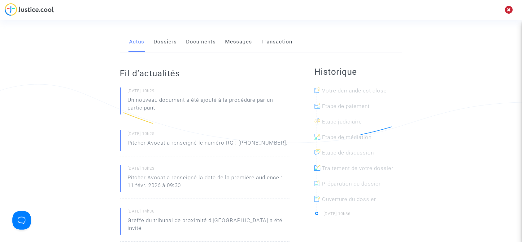
click at [193, 37] on link "Documents" at bounding box center [202, 42] width 30 height 20
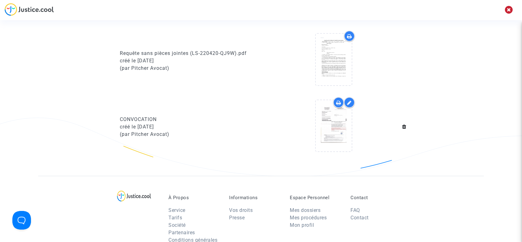
scroll to position [323, 0]
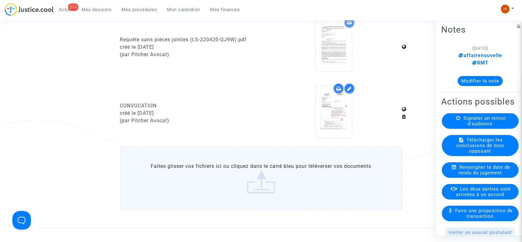
click at [256, 186] on label "Faites glisser vos fichiers ici ou cliquez dans le carré bleu pour téléverser v…" at bounding box center [261, 177] width 282 height 63
click at [0, 0] on input "Faites glisser vos fichiers ici ou cliquez dans le carré bleu pour téléverser v…" at bounding box center [0, 0] width 0 height 0
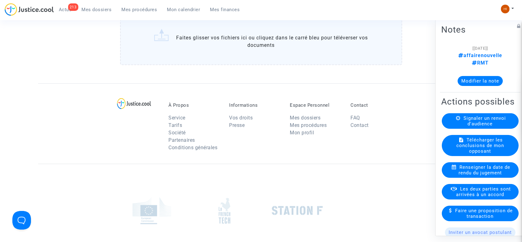
scroll to position [585, 0]
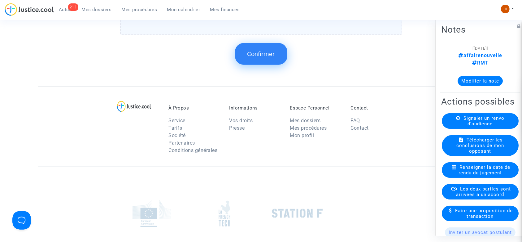
click at [258, 58] on span "Confirmer" at bounding box center [262, 53] width 28 height 7
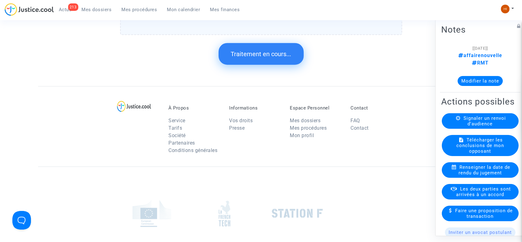
scroll to position [0, 0]
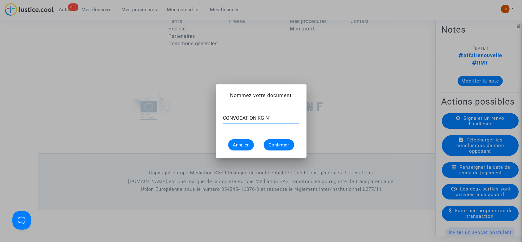
paste input "[PHONE_NUMBER]"
type input "CONVOCATION RG N° [PHONE_NUMBER]"
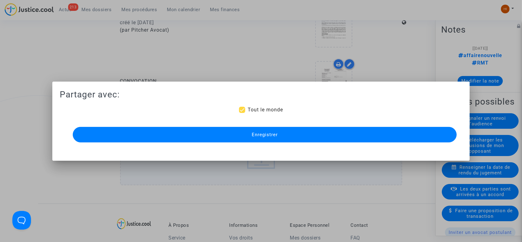
scroll to position [0, 0]
click at [170, 140] on button "Enregistrer" at bounding box center [265, 134] width 385 height 15
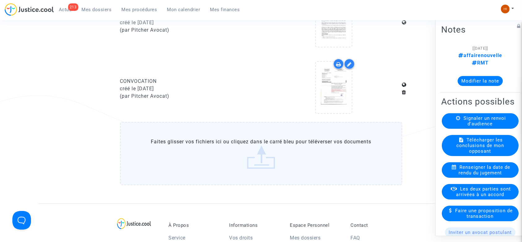
click at [126, 1] on nav "213 Actus Mes dossiers Mes procédures Mon calendrier Mes finances Mon profil Ch…" at bounding box center [261, 10] width 522 height 20
click at [130, 15] on div "213 Actus Mes dossiers Mes procédures Mon calendrier Mes finances" at bounding box center [125, 11] width 240 height 17
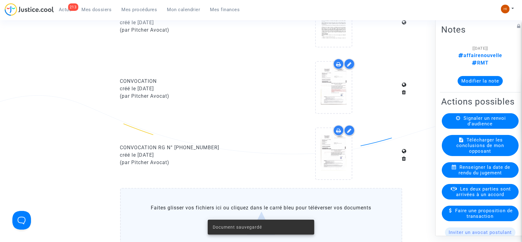
click at [133, 10] on span "Mes procédures" at bounding box center [140, 10] width 36 height 6
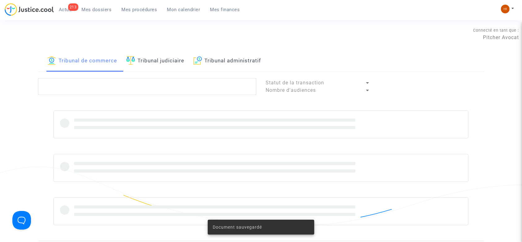
click at [170, 70] on link "Tribunal judiciaire" at bounding box center [155, 61] width 58 height 21
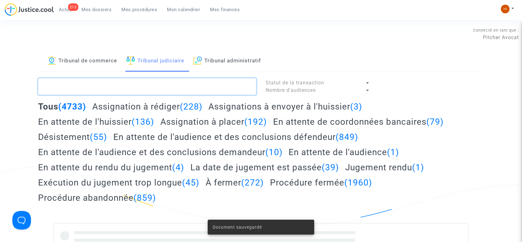
click at [165, 89] on textarea at bounding box center [147, 86] width 218 height 17
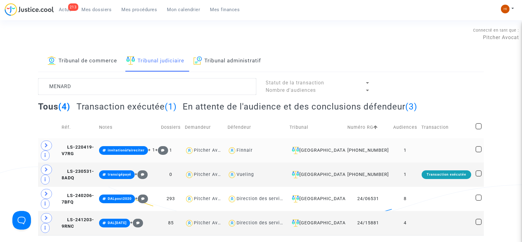
click at [253, 153] on div "Finnair" at bounding box center [245, 150] width 16 height 5
type textarea "MENARD @Finnair"
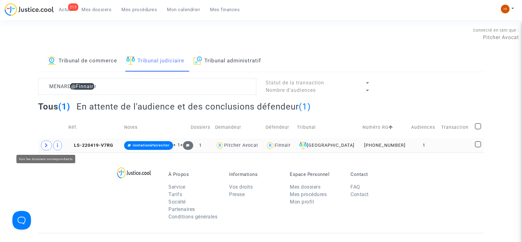
click at [43, 147] on span at bounding box center [46, 145] width 11 height 10
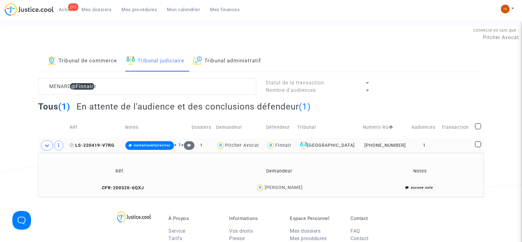
click at [99, 145] on span "LS-220419-V7RG" at bounding box center [92, 145] width 45 height 5
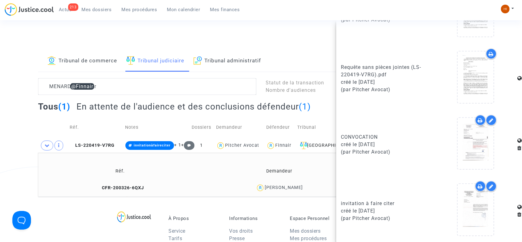
scroll to position [377, 0]
click at [73, 143] on icon at bounding box center [72, 145] width 5 height 4
click at [104, 143] on span "LS-220419-V7RG" at bounding box center [92, 145] width 45 height 5
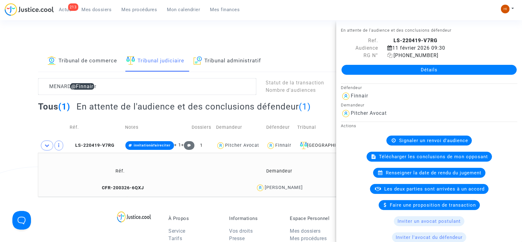
click at [391, 57] on span "[PHONE_NUMBER]" at bounding box center [413, 55] width 51 height 6
drag, startPoint x: 95, startPoint y: 144, endPoint x: 117, endPoint y: 137, distance: 22.4
click at [95, 144] on span "LS-220419-V7RG" at bounding box center [92, 145] width 45 height 5
drag, startPoint x: 412, startPoint y: 70, endPoint x: 271, endPoint y: 83, distance: 141.0
click at [412, 70] on link "Détails" at bounding box center [429, 70] width 175 height 10
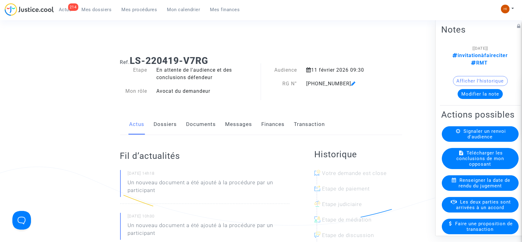
click at [203, 126] on link "Documents" at bounding box center [202, 124] width 30 height 20
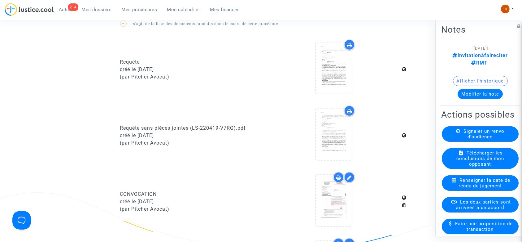
scroll to position [372, 0]
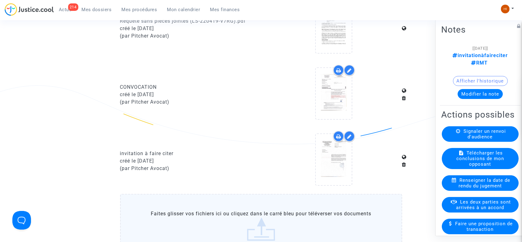
click at [182, 217] on label "Faites glisser vos fichiers ici ou cliquez dans le carré bleu pour téléverser v…" at bounding box center [261, 225] width 282 height 63
click at [0, 0] on input "Faites glisser vos fichiers ici ou cliquez dans le carré bleu pour téléverser v…" at bounding box center [0, 0] width 0 height 0
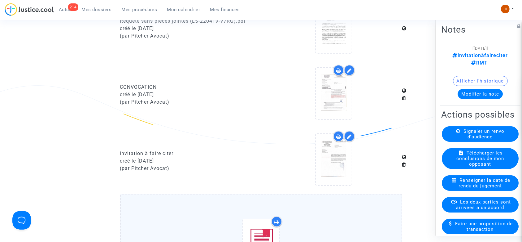
scroll to position [578, 0]
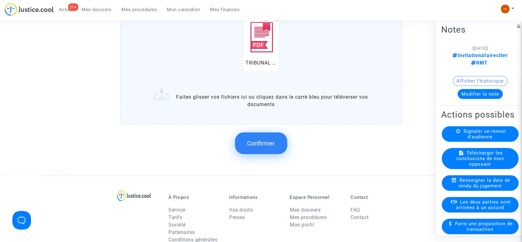
click at [269, 140] on span "Confirmer" at bounding box center [262, 142] width 28 height 7
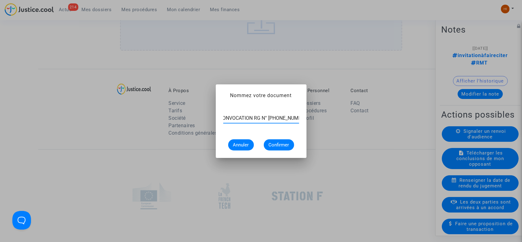
scroll to position [0, 5]
type input "CONVOCATION RG N° [PHONE_NUMBER]"
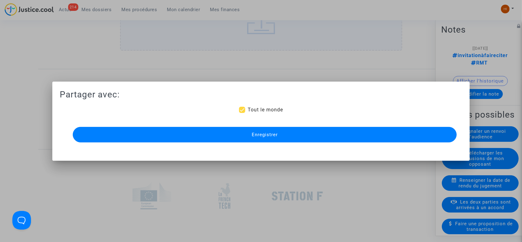
click at [269, 140] on button "Enregistrer" at bounding box center [265, 134] width 385 height 15
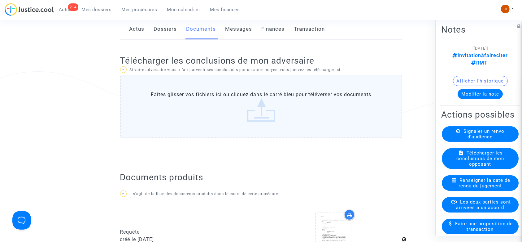
scroll to position [0, 0]
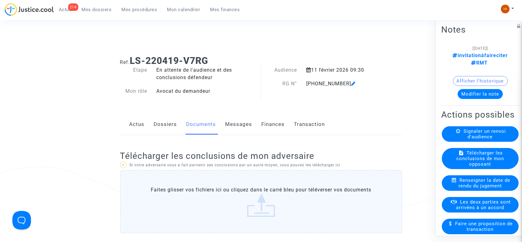
drag, startPoint x: 66, startPoint y: 229, endPoint x: 61, endPoint y: 225, distance: 6.0
drag, startPoint x: 129, startPoint y: 11, endPoint x: 188, endPoint y: 21, distance: 59.9
click at [129, 11] on span "Mes procédures" at bounding box center [140, 10] width 36 height 6
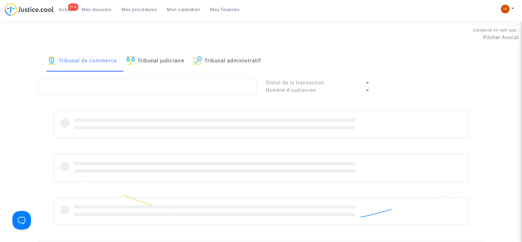
click at [231, 68] on link "Tribunal administratif" at bounding box center [228, 61] width 68 height 21
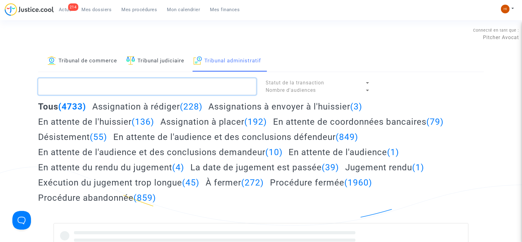
paste textarea "[PERSON_NAME]"
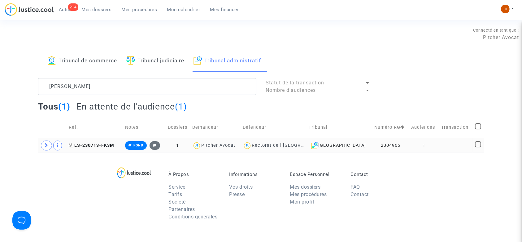
click at [99, 147] on span "LS-230713-FK3M" at bounding box center [92, 145] width 46 height 5
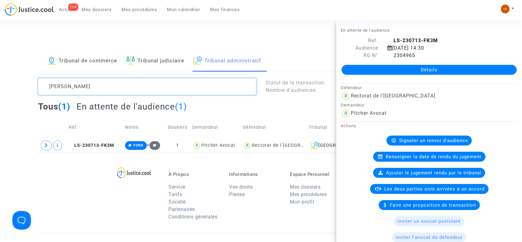
drag, startPoint x: 207, startPoint y: 85, endPoint x: 55, endPoint y: 85, distance: 152.8
click at [56, 83] on textarea at bounding box center [147, 86] width 218 height 17
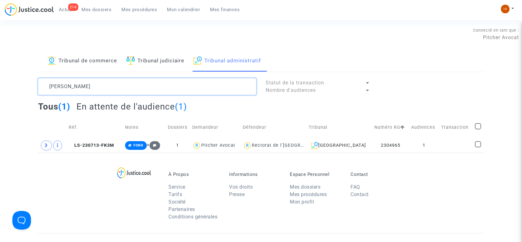
click at [142, 87] on textarea at bounding box center [147, 86] width 218 height 17
paste textarea "[PERSON_NAME]"
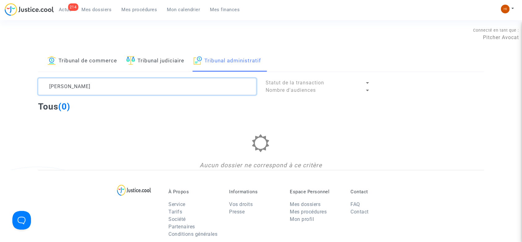
type textarea "[PERSON_NAME]"
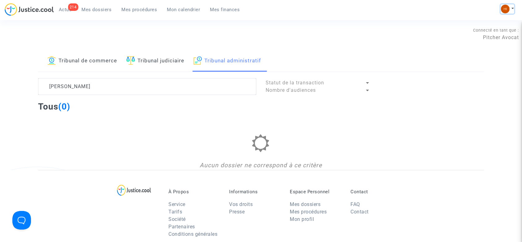
click at [504, 6] on img at bounding box center [505, 9] width 9 height 9
click at [504, 32] on link "Changer de compte" at bounding box center [483, 32] width 63 height 10
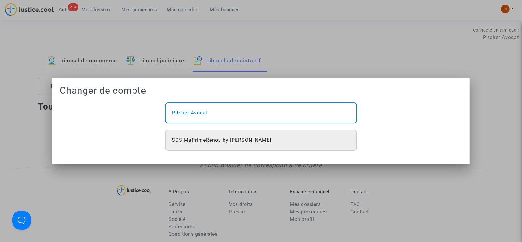
click at [297, 140] on div "SOS MaPrimeRénov by [PERSON_NAME]" at bounding box center [261, 140] width 192 height 21
